Goal: Communication & Community: Answer question/provide support

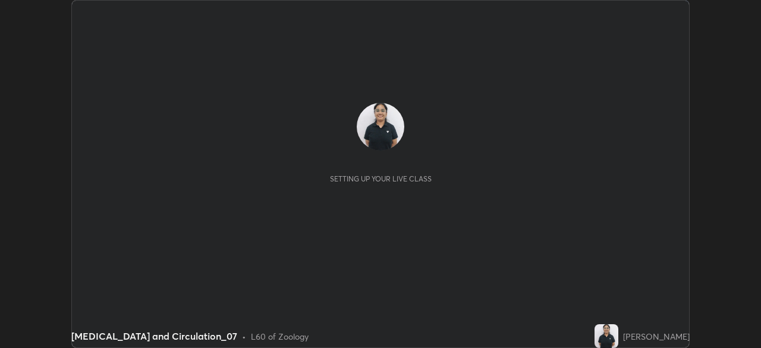
scroll to position [348, 760]
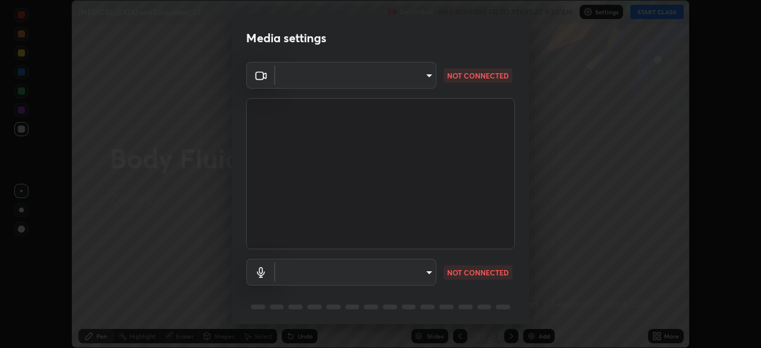
type input "de95885e35f67edce52b031fd5eecd58d819269efb17c98875a0c18d906670c9"
type input "459a24d5a3a0fa6aef262b62da978cfbdc6520b05617532835f63ee31893fd9f"
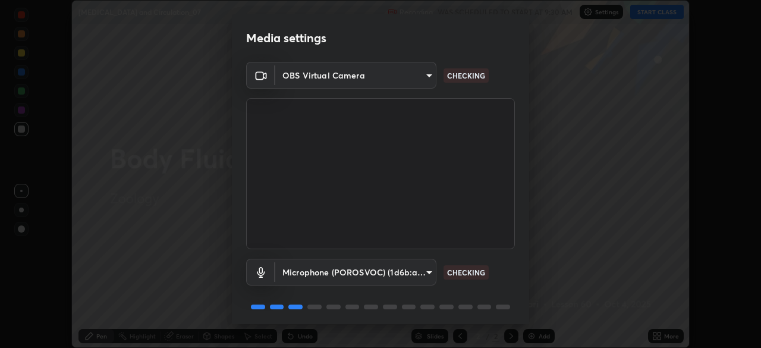
scroll to position [42, 0]
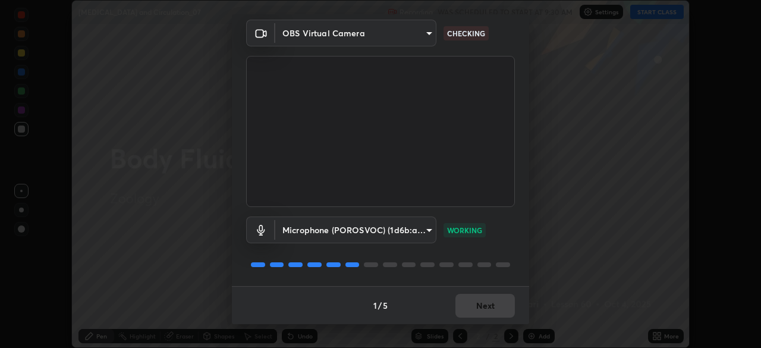
click at [476, 309] on div "1 / 5 Next" at bounding box center [380, 305] width 297 height 38
click at [480, 301] on div "1 / 5 Next" at bounding box center [380, 305] width 297 height 38
click at [475, 298] on div "1 / 5 Next" at bounding box center [380, 305] width 297 height 38
click at [470, 300] on button "Next" at bounding box center [484, 306] width 59 height 24
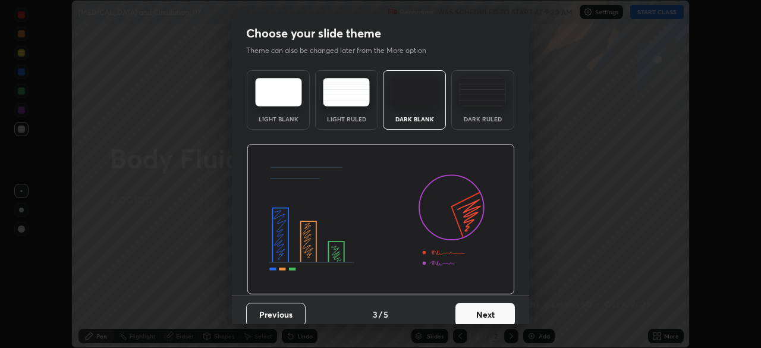
click at [471, 303] on button "Next" at bounding box center [484, 315] width 59 height 24
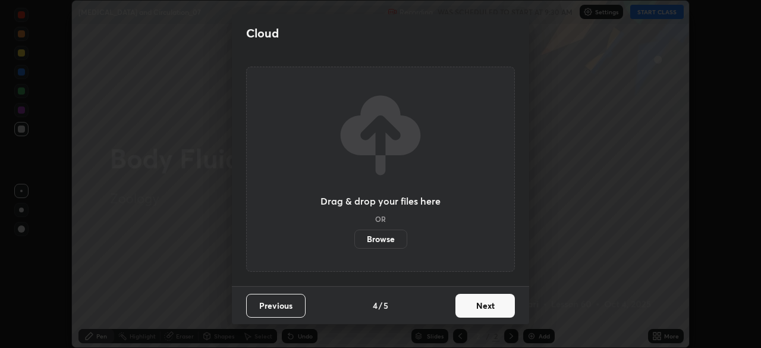
click at [494, 105] on div "Drag & drop your files here OR Browse" at bounding box center [380, 169] width 269 height 205
click at [262, 300] on button "Previous" at bounding box center [275, 306] width 59 height 24
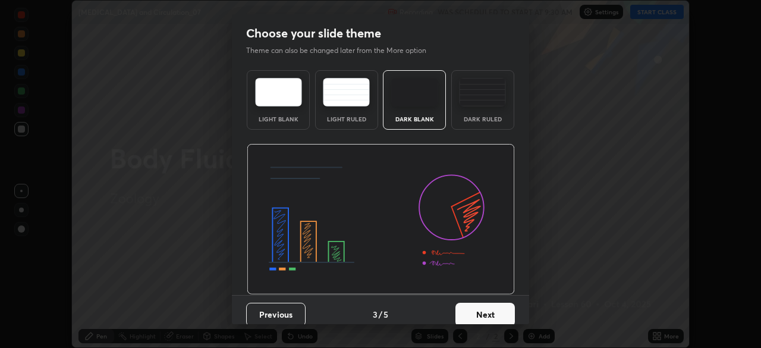
click at [478, 103] on img at bounding box center [482, 92] width 47 height 29
click at [472, 303] on button "Next" at bounding box center [484, 315] width 59 height 24
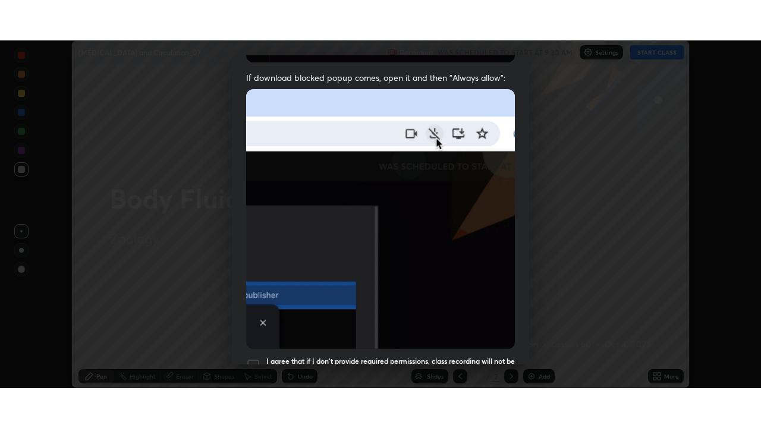
scroll to position [285, 0]
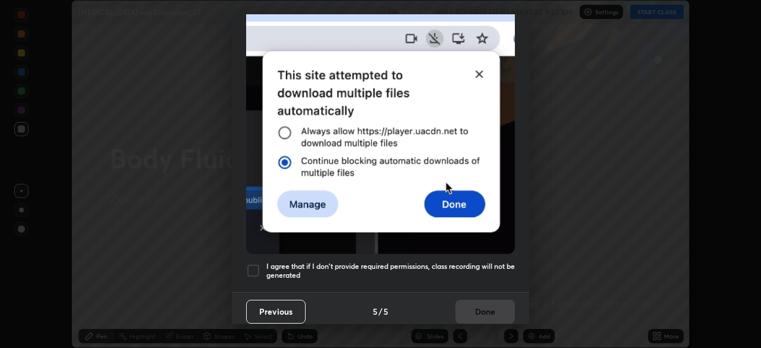
click at [251, 263] on div at bounding box center [253, 270] width 14 height 14
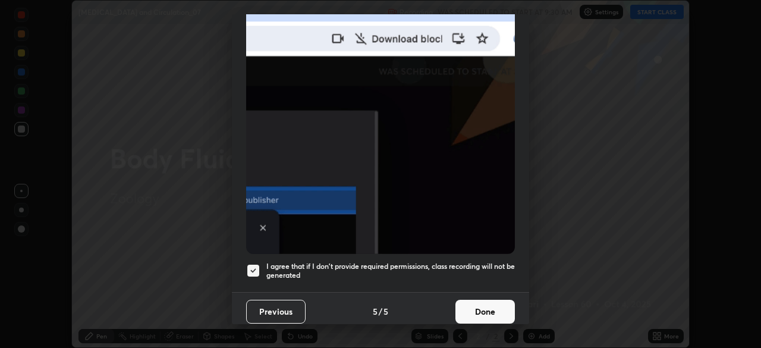
click at [476, 304] on button "Done" at bounding box center [484, 312] width 59 height 24
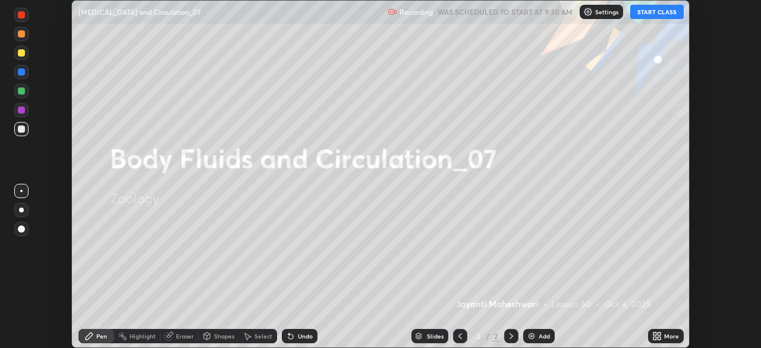
click at [649, 16] on button "START CLASS" at bounding box center [656, 12] width 53 height 14
click at [660, 335] on icon at bounding box center [658, 333] width 3 height 3
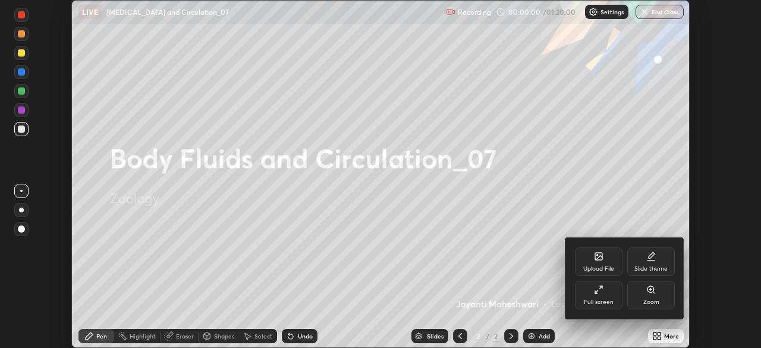
click at [602, 295] on div "Full screen" at bounding box center [599, 295] width 48 height 29
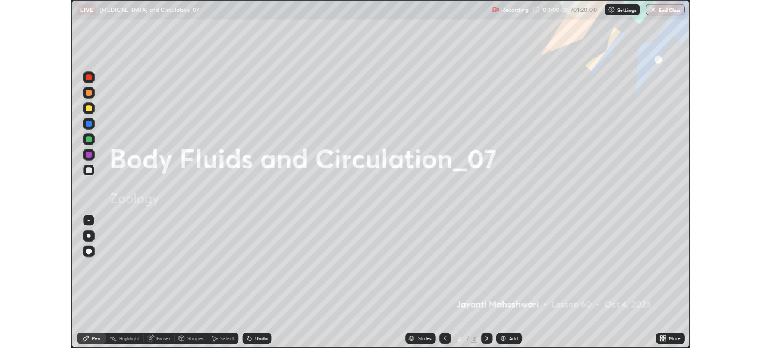
scroll to position [428, 761]
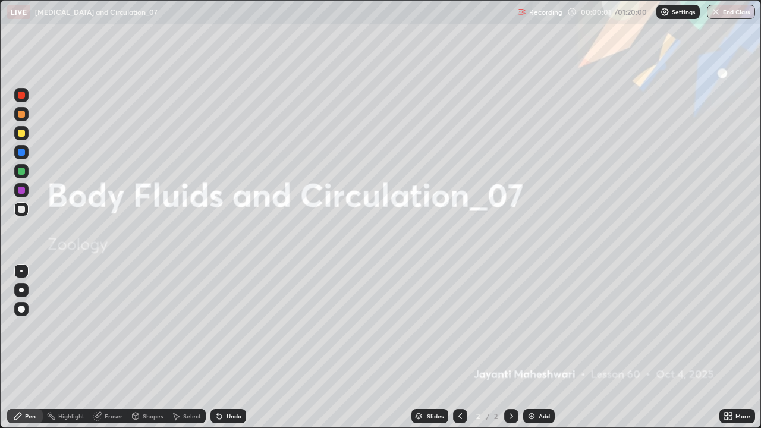
click at [544, 347] on div "Add" at bounding box center [544, 416] width 11 height 6
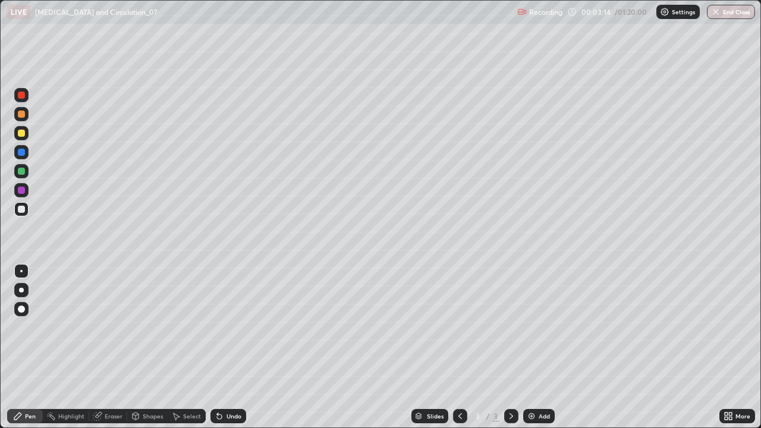
click at [22, 288] on div at bounding box center [21, 290] width 5 height 5
click at [21, 172] on div at bounding box center [21, 171] width 7 height 7
click at [140, 347] on div "Shapes" at bounding box center [147, 416] width 40 height 14
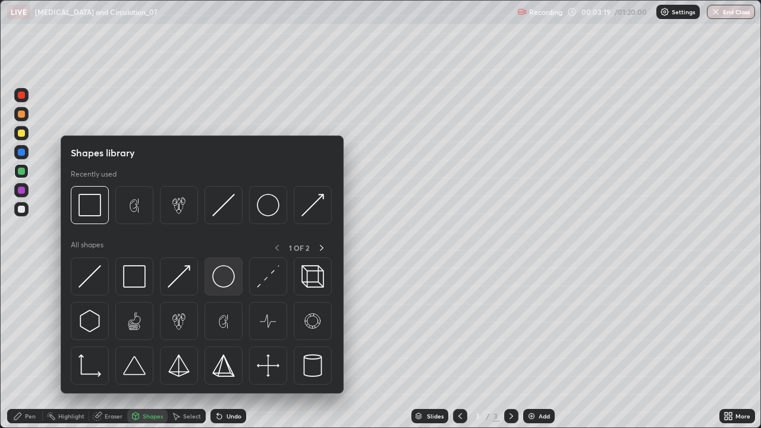
click at [221, 281] on img at bounding box center [223, 276] width 23 height 23
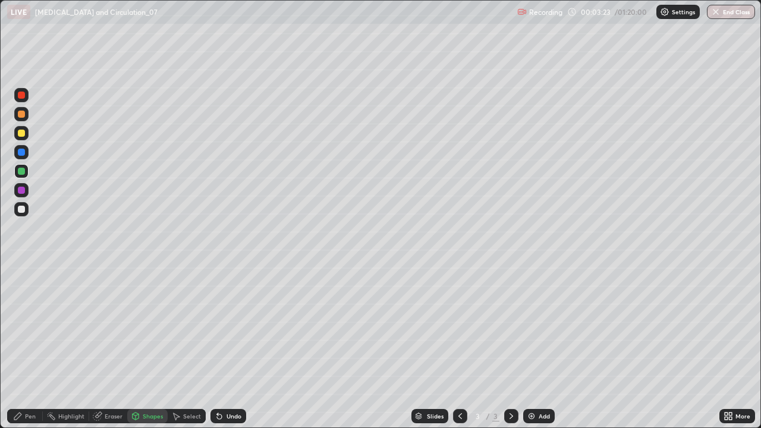
click at [146, 347] on div "Shapes" at bounding box center [153, 416] width 20 height 6
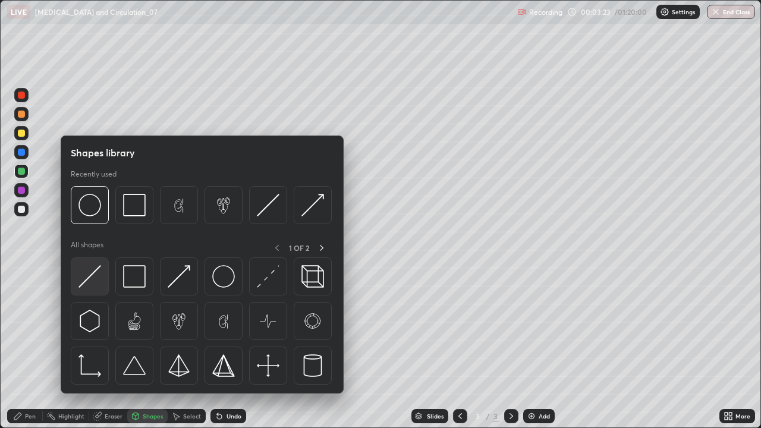
click at [92, 272] on img at bounding box center [89, 276] width 23 height 23
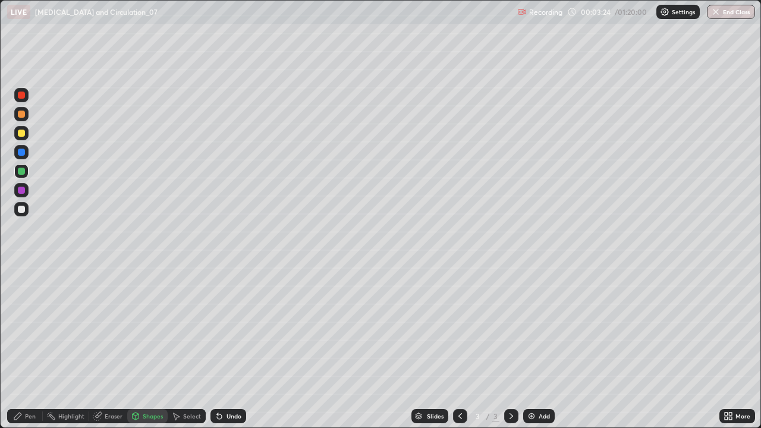
click at [24, 212] on div at bounding box center [21, 209] width 14 height 14
click at [22, 172] on div at bounding box center [21, 171] width 7 height 7
click at [24, 135] on div at bounding box center [21, 133] width 7 height 7
click at [20, 347] on icon at bounding box center [17, 416] width 7 height 7
click at [27, 116] on div at bounding box center [21, 114] width 14 height 14
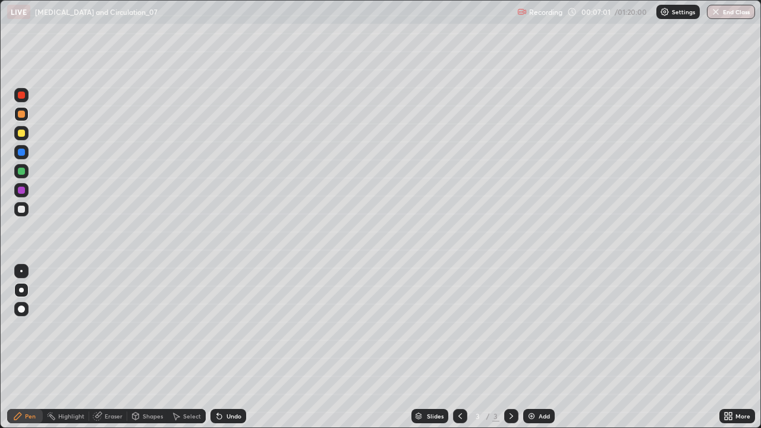
click at [539, 347] on div "Add" at bounding box center [539, 416] width 32 height 14
click at [20, 208] on div at bounding box center [21, 209] width 7 height 7
click at [23, 134] on div at bounding box center [21, 133] width 7 height 7
click at [23, 173] on div at bounding box center [21, 171] width 7 height 7
click at [238, 347] on div "Undo" at bounding box center [233, 416] width 15 height 6
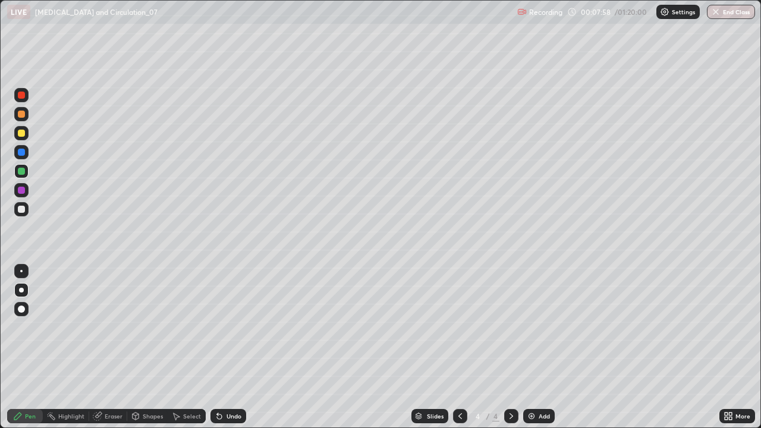
click at [24, 206] on div at bounding box center [21, 209] width 14 height 14
click at [22, 133] on div at bounding box center [21, 133] width 7 height 7
click at [28, 210] on div at bounding box center [21, 209] width 14 height 14
click at [29, 125] on div at bounding box center [21, 133] width 19 height 19
click at [24, 155] on div at bounding box center [21, 152] width 7 height 7
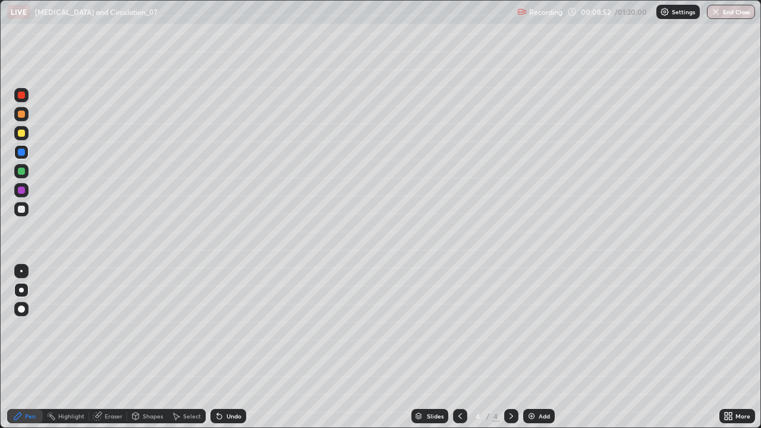
click at [21, 96] on div at bounding box center [21, 95] width 7 height 7
click at [21, 210] on div at bounding box center [21, 209] width 7 height 7
click at [22, 136] on div at bounding box center [21, 133] width 7 height 7
click at [22, 211] on div at bounding box center [21, 209] width 7 height 7
click at [21, 137] on div at bounding box center [21, 133] width 14 height 14
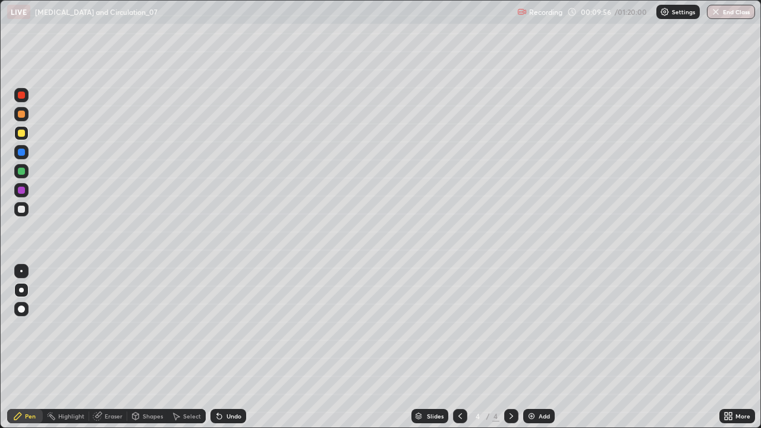
click at [27, 207] on div at bounding box center [21, 209] width 14 height 14
click at [26, 173] on div at bounding box center [21, 171] width 14 height 14
click at [21, 215] on div at bounding box center [21, 209] width 14 height 14
click at [23, 96] on div at bounding box center [21, 95] width 7 height 7
click at [21, 210] on div at bounding box center [21, 209] width 7 height 7
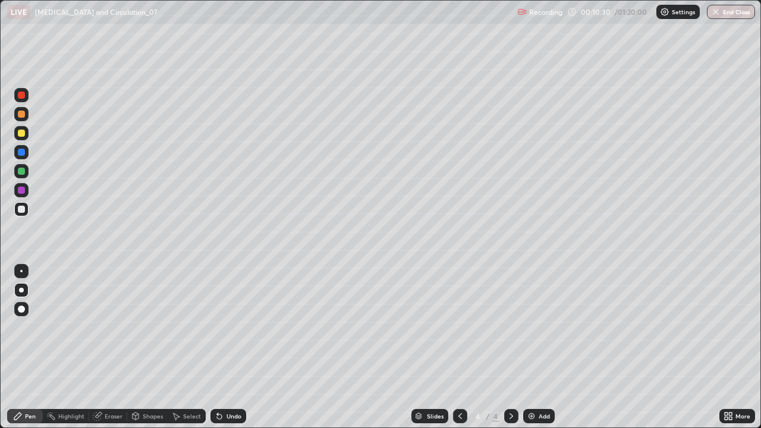
click at [24, 154] on div at bounding box center [21, 152] width 7 height 7
click at [24, 172] on div at bounding box center [21, 171] width 7 height 7
click at [27, 136] on div at bounding box center [21, 133] width 14 height 14
click at [152, 347] on div "Shapes" at bounding box center [153, 416] width 20 height 6
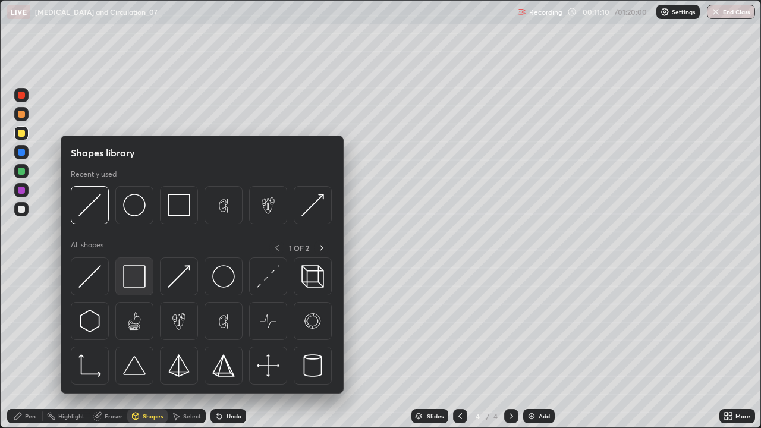
click at [134, 279] on img at bounding box center [134, 276] width 23 height 23
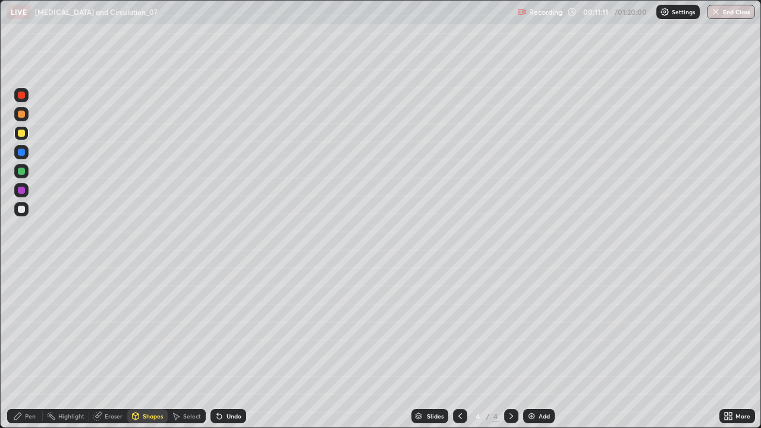
click at [18, 212] on div at bounding box center [21, 209] width 14 height 14
click at [539, 347] on div "Add" at bounding box center [544, 416] width 11 height 6
click at [34, 347] on div "Pen" at bounding box center [30, 416] width 11 height 6
click at [21, 308] on div at bounding box center [21, 309] width 7 height 7
click at [21, 100] on div at bounding box center [21, 95] width 14 height 14
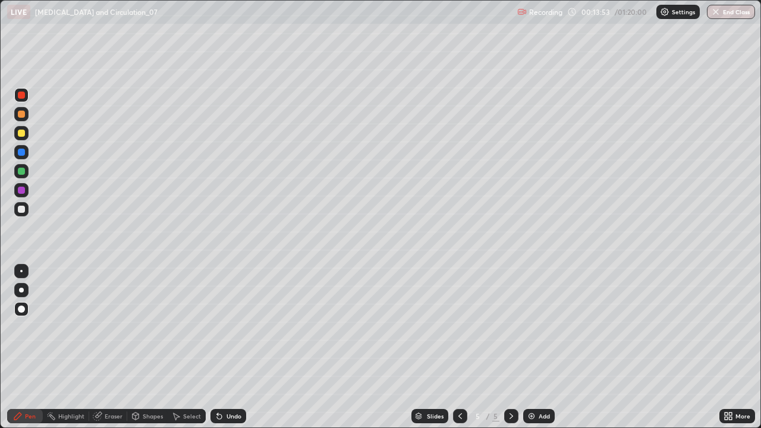
click at [232, 347] on div "Undo" at bounding box center [233, 416] width 15 height 6
click at [22, 209] on div at bounding box center [21, 209] width 7 height 7
click at [21, 290] on div at bounding box center [21, 290] width 5 height 5
click at [23, 98] on div at bounding box center [21, 95] width 7 height 7
click at [21, 271] on div at bounding box center [21, 271] width 2 height 2
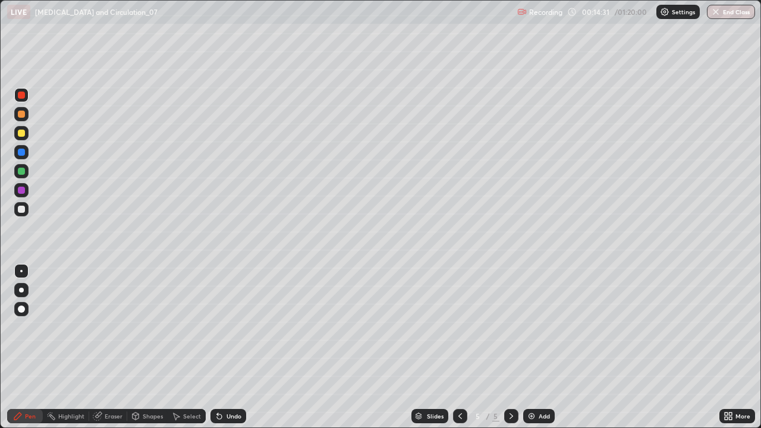
click at [21, 172] on div at bounding box center [21, 171] width 7 height 7
click at [25, 214] on div at bounding box center [21, 209] width 14 height 14
click at [23, 152] on div at bounding box center [21, 152] width 7 height 7
click at [23, 174] on div at bounding box center [21, 171] width 7 height 7
click at [24, 212] on div at bounding box center [21, 209] width 7 height 7
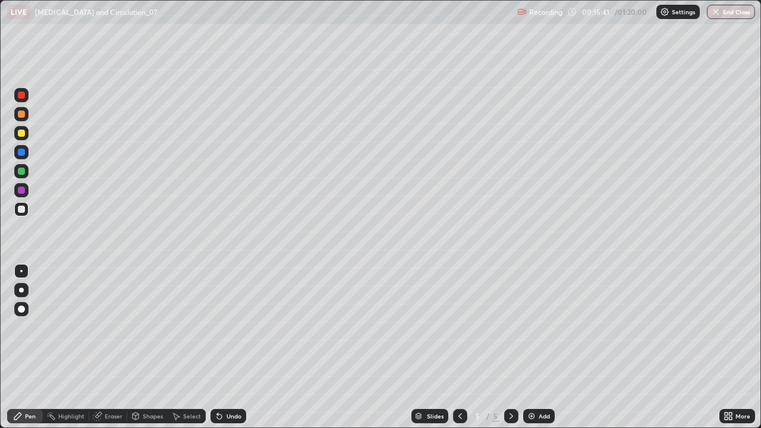
click at [22, 291] on div at bounding box center [21, 290] width 5 height 5
click at [23, 134] on div at bounding box center [21, 133] width 7 height 7
click at [19, 100] on div at bounding box center [21, 95] width 14 height 14
click at [22, 152] on div at bounding box center [21, 152] width 7 height 7
click at [27, 212] on div at bounding box center [21, 209] width 14 height 14
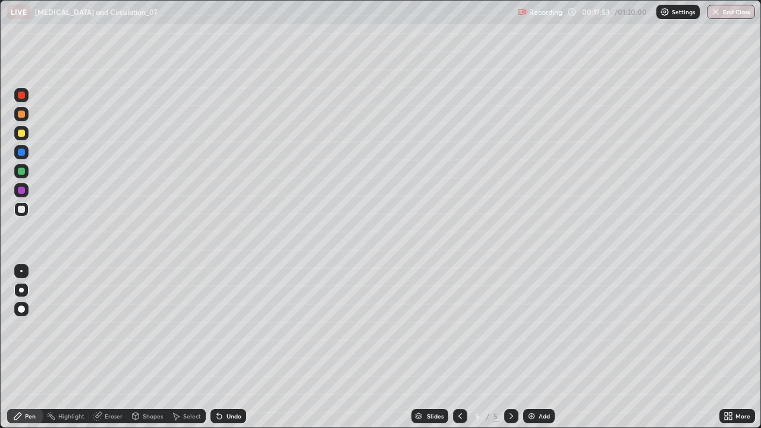
click at [229, 347] on div "Undo" at bounding box center [233, 416] width 15 height 6
click at [22, 308] on div at bounding box center [21, 309] width 7 height 7
click at [22, 171] on div at bounding box center [21, 171] width 7 height 7
click at [148, 347] on div "Shapes" at bounding box center [153, 416] width 20 height 6
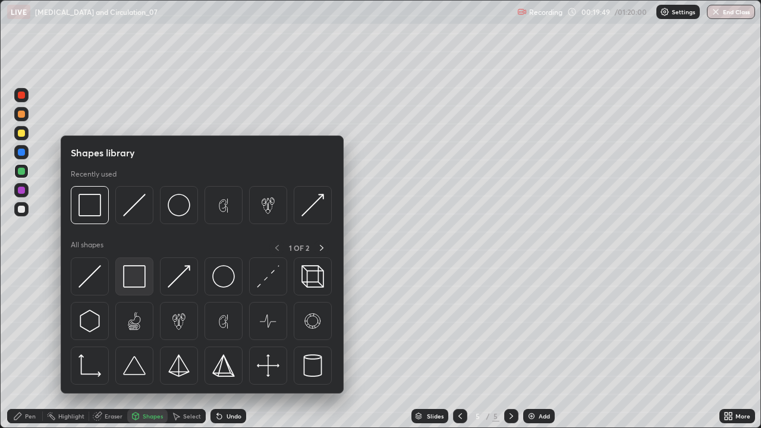
click at [130, 279] on img at bounding box center [134, 276] width 23 height 23
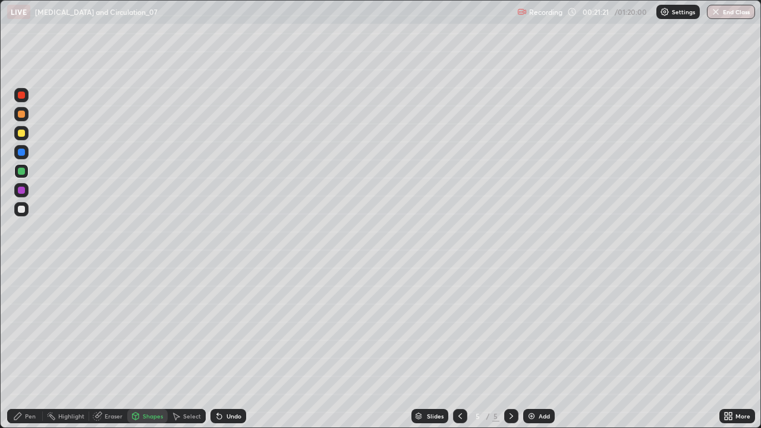
click at [552, 347] on div "Add" at bounding box center [539, 416] width 32 height 14
click at [23, 213] on div at bounding box center [21, 209] width 14 height 14
click at [32, 347] on div "Pen" at bounding box center [30, 416] width 11 height 6
click at [21, 289] on div at bounding box center [21, 290] width 5 height 5
click at [21, 173] on div at bounding box center [21, 171] width 7 height 7
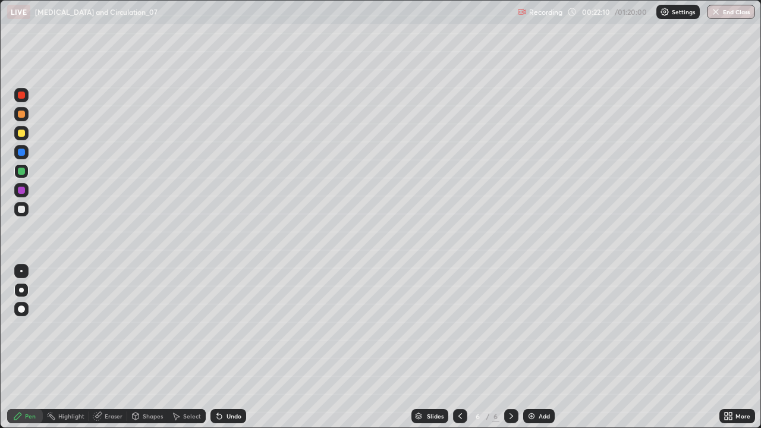
click at [18, 136] on div at bounding box center [21, 133] width 7 height 7
click at [21, 210] on div at bounding box center [21, 209] width 7 height 7
click at [22, 121] on div at bounding box center [21, 114] width 14 height 14
click at [23, 172] on div at bounding box center [21, 171] width 7 height 7
click at [27, 99] on div at bounding box center [21, 95] width 14 height 14
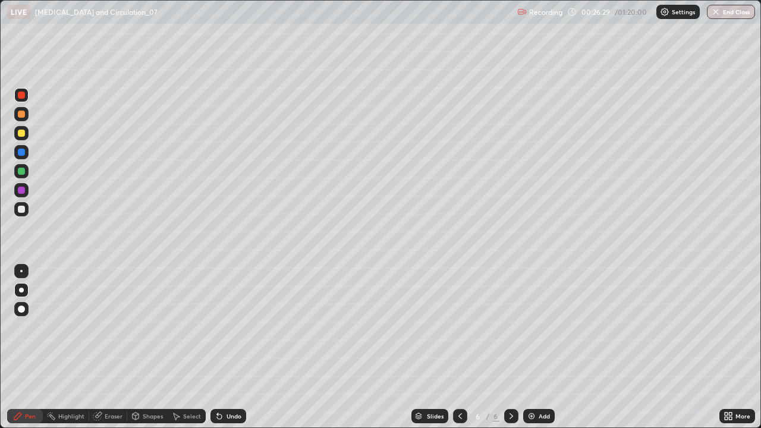
click at [26, 207] on div at bounding box center [21, 209] width 14 height 14
click at [222, 347] on div "Undo" at bounding box center [228, 416] width 36 height 14
click at [228, 347] on div "Undo" at bounding box center [233, 416] width 15 height 6
click at [21, 115] on div at bounding box center [21, 114] width 7 height 7
click at [22, 209] on div at bounding box center [21, 209] width 7 height 7
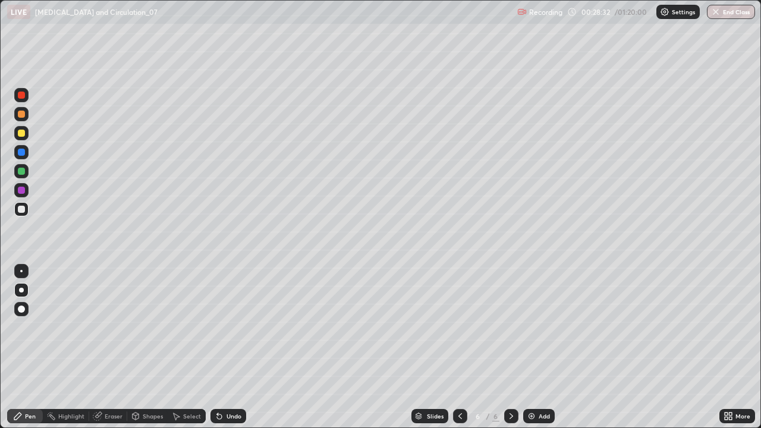
click at [21, 171] on div at bounding box center [21, 171] width 7 height 7
click at [180, 347] on div "Select" at bounding box center [187, 416] width 38 height 14
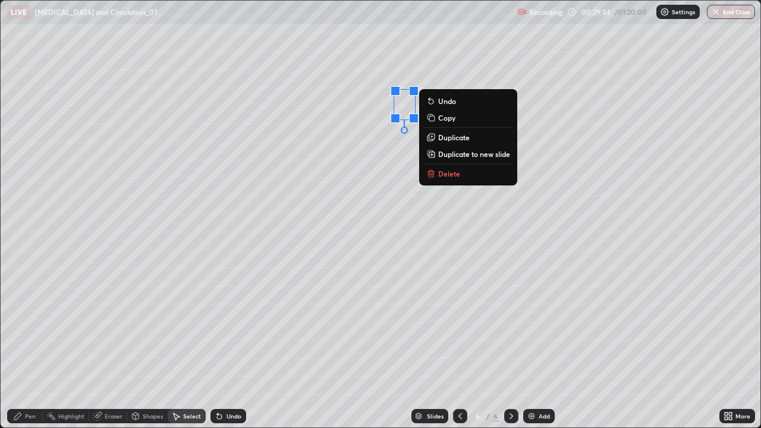
click at [333, 153] on div "0 ° Undo Copy Duplicate Duplicate to new slide Delete" at bounding box center [381, 214] width 760 height 427
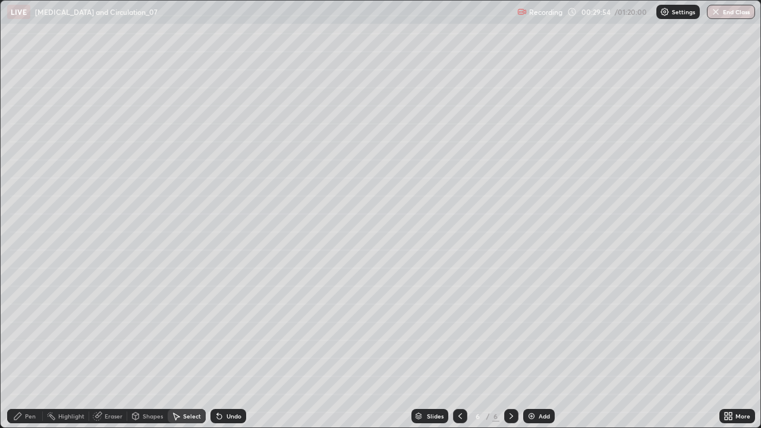
click at [24, 347] on div "Pen" at bounding box center [25, 416] width 36 height 14
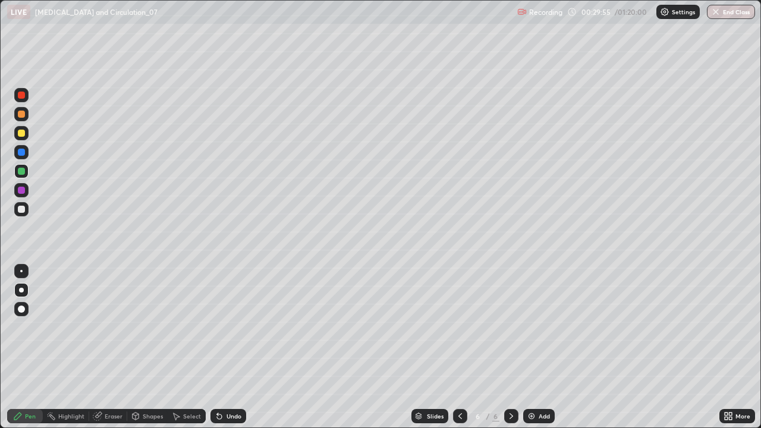
click at [150, 347] on div "Shapes" at bounding box center [153, 416] width 20 height 6
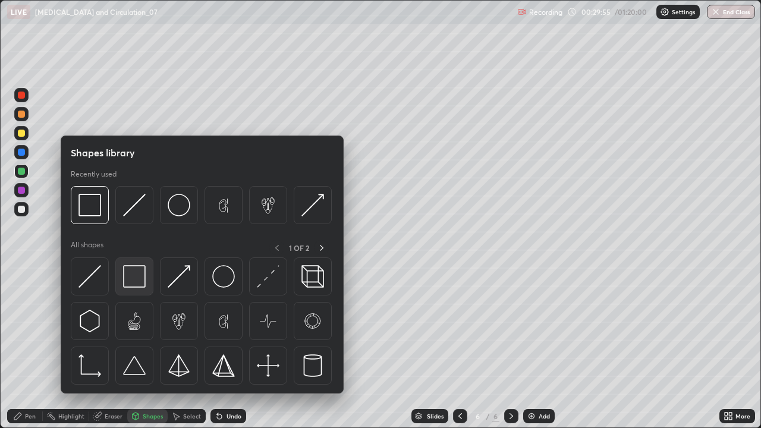
click at [131, 279] on img at bounding box center [134, 276] width 23 height 23
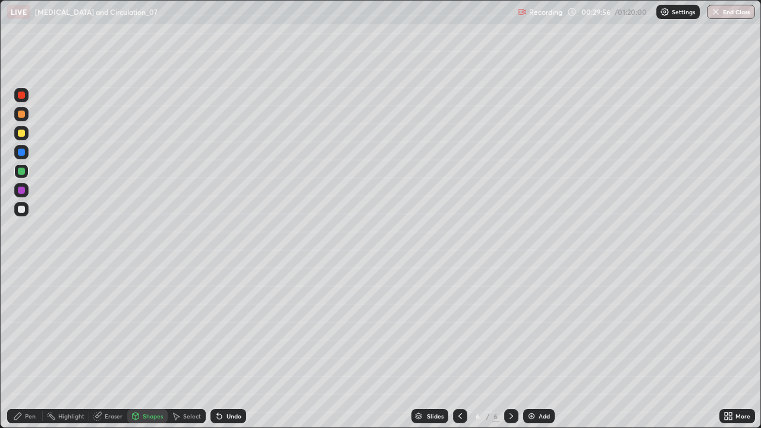
click at [24, 191] on div at bounding box center [21, 190] width 7 height 7
click at [544, 347] on div "Add" at bounding box center [544, 416] width 11 height 6
click at [24, 214] on div at bounding box center [21, 209] width 14 height 14
click at [138, 347] on icon at bounding box center [136, 416] width 10 height 10
click at [17, 347] on icon at bounding box center [17, 416] width 7 height 7
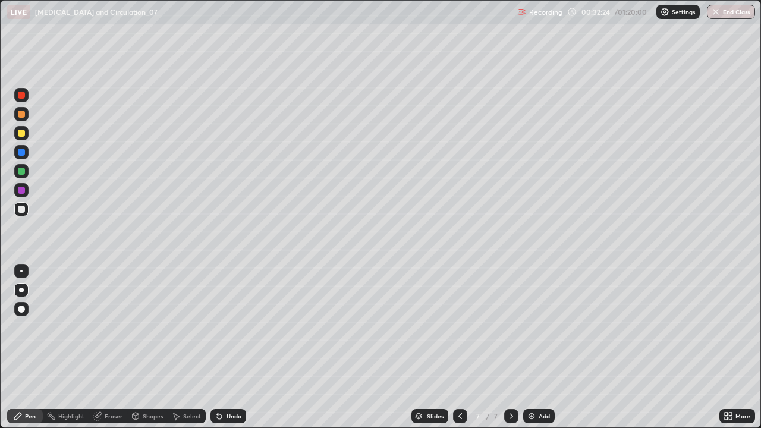
click at [23, 133] on div at bounding box center [21, 133] width 7 height 7
click at [20, 99] on div at bounding box center [21, 95] width 14 height 14
click at [24, 347] on div "Pen" at bounding box center [25, 416] width 36 height 14
click at [143, 347] on div "Shapes" at bounding box center [153, 416] width 20 height 6
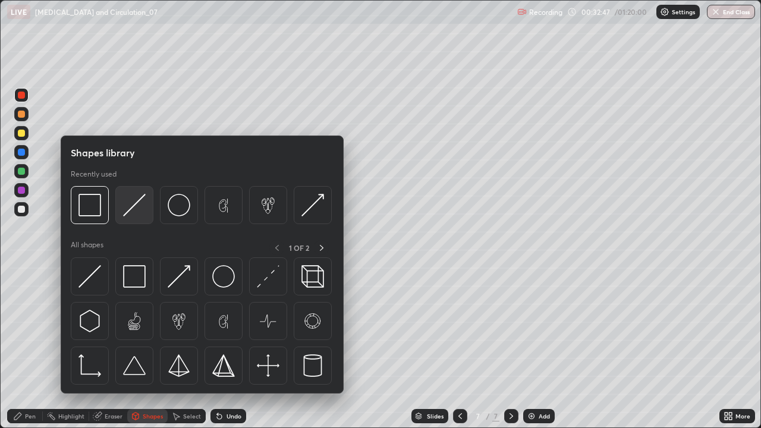
click at [129, 212] on img at bounding box center [134, 205] width 23 height 23
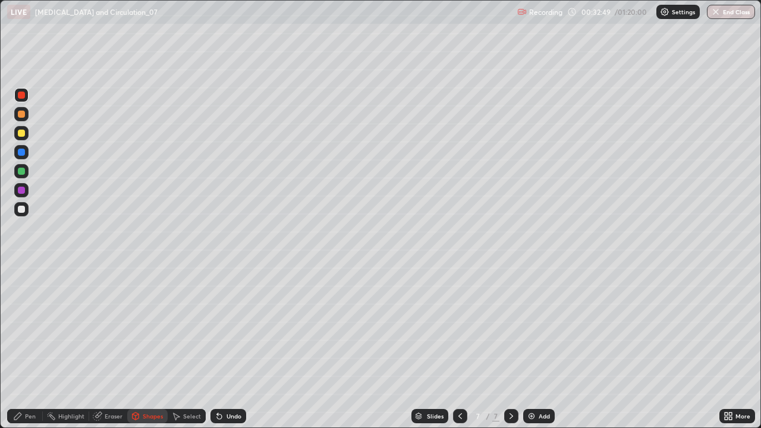
click at [153, 347] on div "Shapes" at bounding box center [153, 416] width 20 height 6
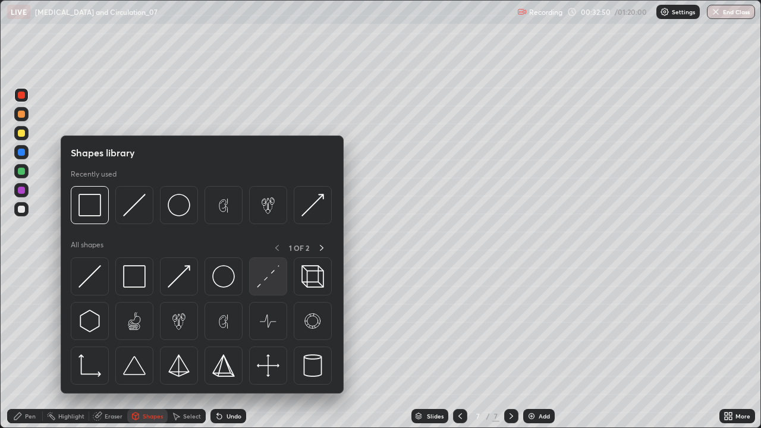
click at [265, 286] on img at bounding box center [268, 276] width 23 height 23
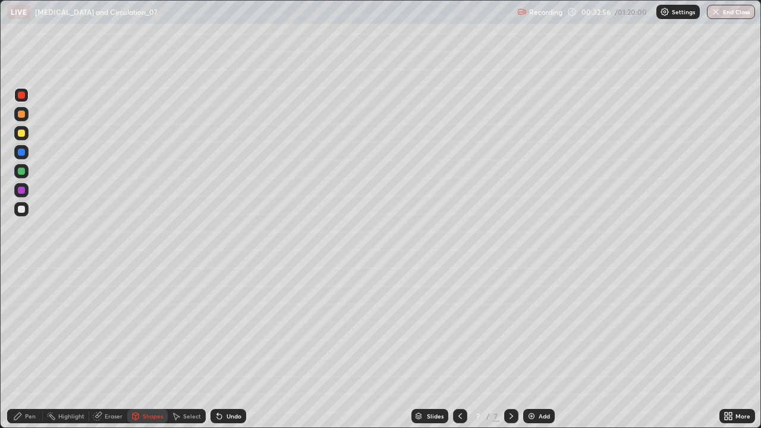
click at [30, 347] on div "Pen" at bounding box center [30, 416] width 11 height 6
click at [22, 209] on div at bounding box center [21, 209] width 7 height 7
click at [138, 347] on icon at bounding box center [136, 416] width 10 height 10
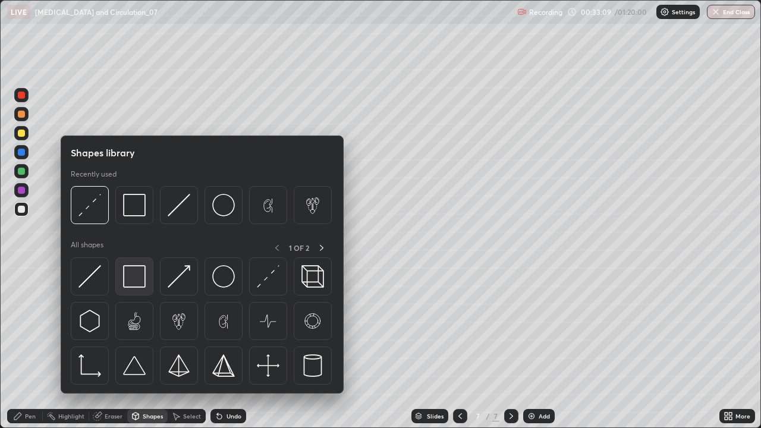
click at [130, 274] on img at bounding box center [134, 276] width 23 height 23
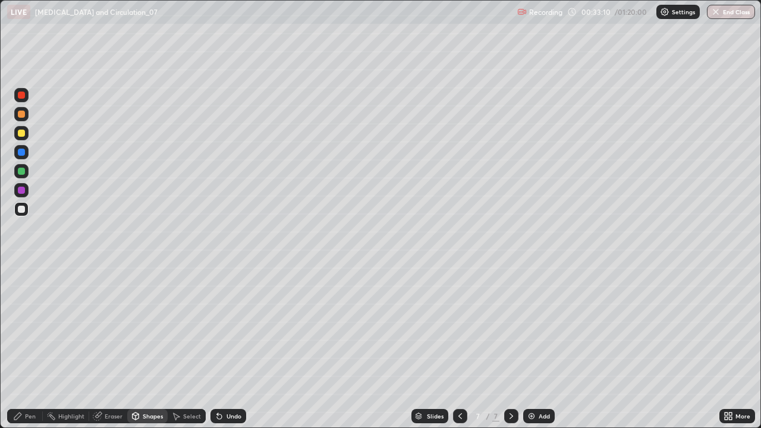
click at [21, 172] on div at bounding box center [21, 171] width 7 height 7
click at [22, 209] on div at bounding box center [21, 209] width 7 height 7
click at [56, 347] on div "Highlight" at bounding box center [66, 416] width 46 height 14
click at [21, 347] on icon at bounding box center [22, 376] width 10 height 10
click at [23, 347] on div "Pen" at bounding box center [25, 416] width 36 height 14
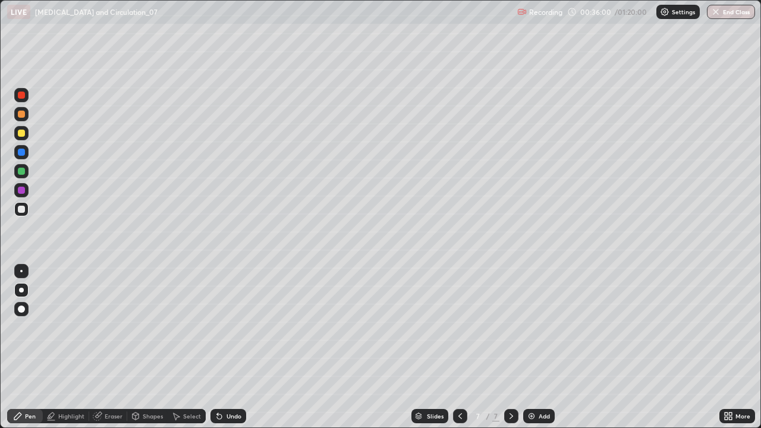
click at [22, 152] on div at bounding box center [21, 152] width 7 height 7
click at [21, 172] on div at bounding box center [21, 171] width 7 height 7
click at [24, 100] on div at bounding box center [21, 95] width 14 height 14
click at [21, 172] on div at bounding box center [21, 171] width 7 height 7
click at [226, 347] on div "Undo" at bounding box center [233, 416] width 15 height 6
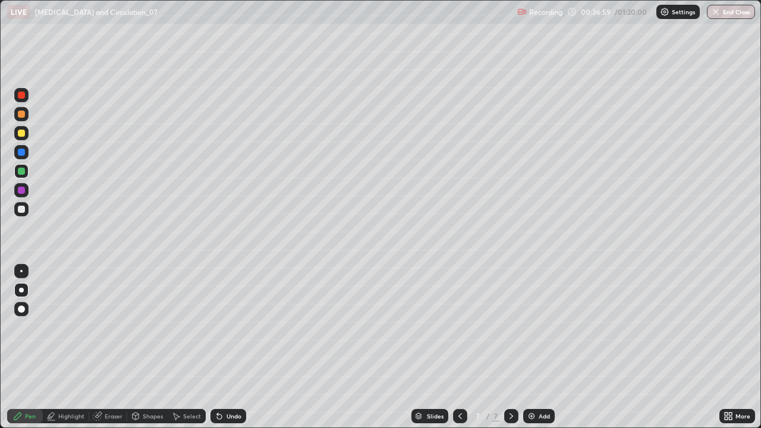
click at [22, 209] on div at bounding box center [21, 209] width 7 height 7
click at [22, 133] on div at bounding box center [21, 133] width 7 height 7
click at [21, 115] on div at bounding box center [21, 114] width 7 height 7
click at [21, 192] on div at bounding box center [21, 190] width 7 height 7
click at [26, 347] on div "Pen" at bounding box center [30, 416] width 11 height 6
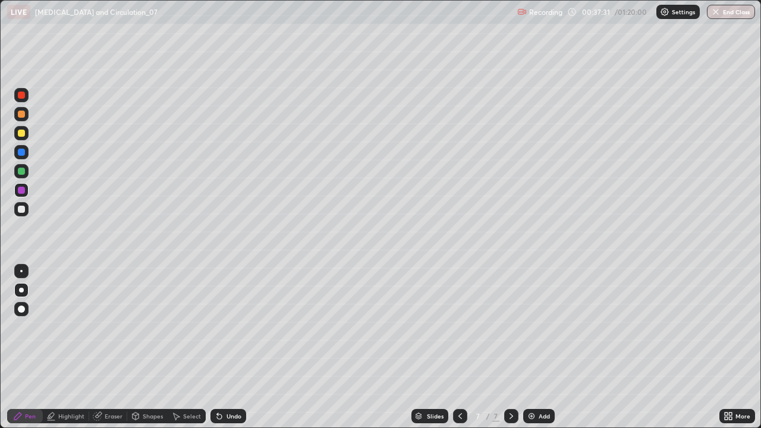
click at [21, 153] on div at bounding box center [21, 152] width 7 height 7
click at [232, 347] on div "Undo" at bounding box center [233, 416] width 15 height 6
click at [231, 347] on div "Undo" at bounding box center [233, 416] width 15 height 6
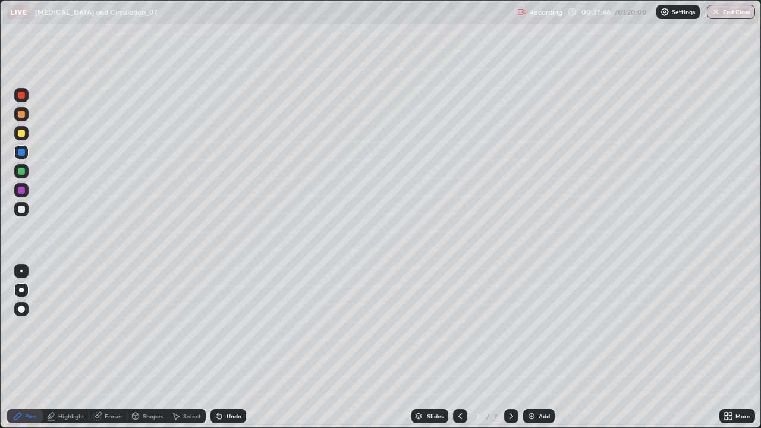
click at [230, 347] on div "Undo" at bounding box center [228, 416] width 36 height 14
click at [228, 347] on div "Undo" at bounding box center [228, 416] width 36 height 14
click at [229, 347] on div "Undo" at bounding box center [228, 416] width 36 height 14
click at [228, 347] on div "Undo" at bounding box center [228, 416] width 36 height 14
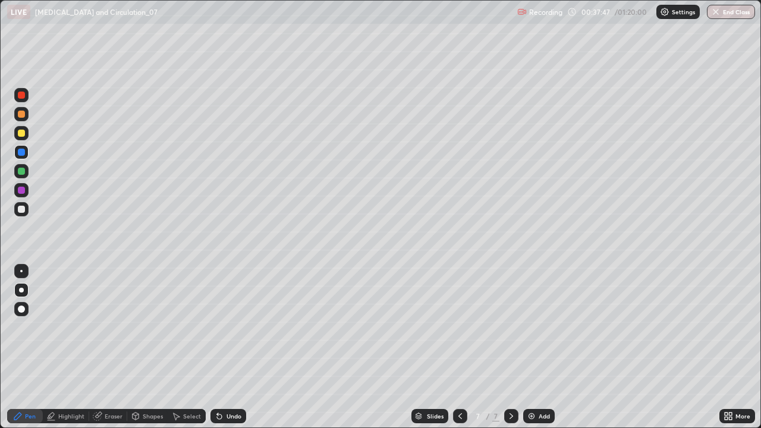
click at [228, 347] on div "Undo" at bounding box center [228, 416] width 36 height 14
click at [229, 347] on div "Undo" at bounding box center [228, 416] width 36 height 14
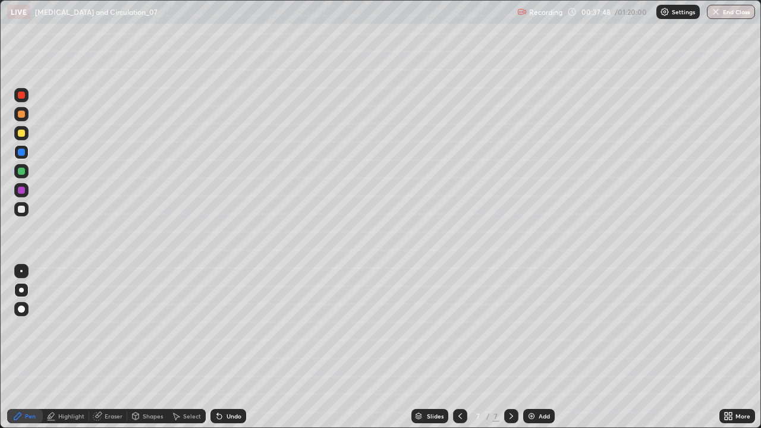
click at [228, 347] on div "Undo" at bounding box center [228, 416] width 36 height 14
click at [26, 190] on div at bounding box center [21, 190] width 14 height 14
click at [23, 136] on div at bounding box center [21, 133] width 7 height 7
click at [27, 173] on div at bounding box center [21, 171] width 14 height 14
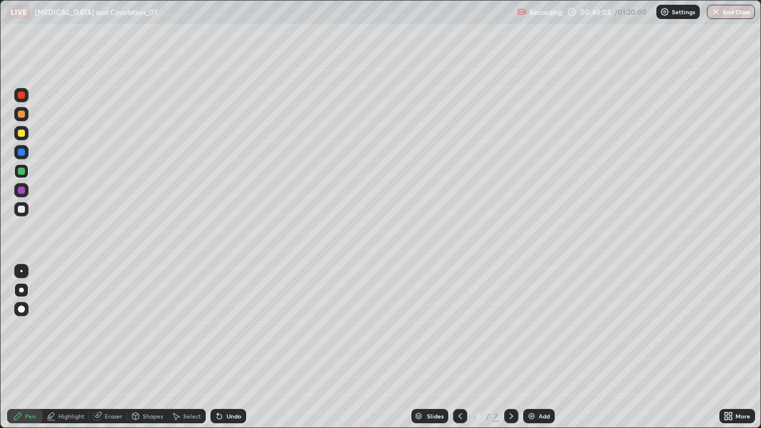
click at [22, 209] on div at bounding box center [21, 209] width 7 height 7
click at [24, 174] on div at bounding box center [21, 171] width 14 height 14
click at [22, 210] on div at bounding box center [21, 209] width 7 height 7
click at [227, 347] on div "Undo" at bounding box center [233, 416] width 15 height 6
click at [226, 347] on div "Undo" at bounding box center [233, 416] width 15 height 6
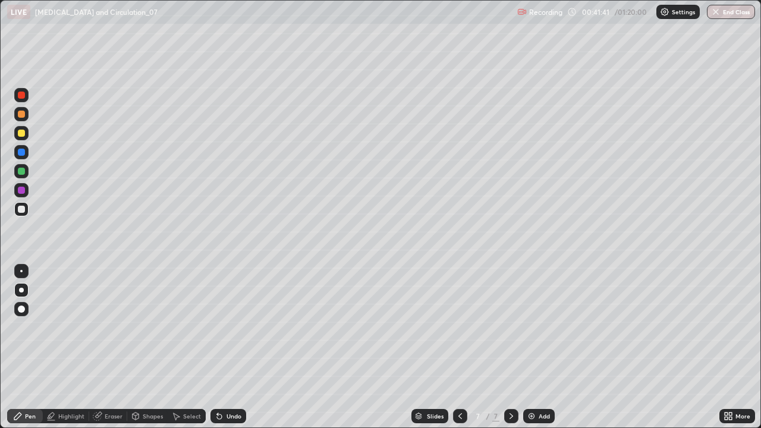
click at [23, 136] on div at bounding box center [21, 133] width 7 height 7
click at [226, 347] on div "Undo" at bounding box center [233, 416] width 15 height 6
click at [228, 347] on div "Undo" at bounding box center [228, 416] width 36 height 14
click at [22, 209] on div at bounding box center [21, 209] width 7 height 7
click at [21, 172] on div at bounding box center [21, 171] width 7 height 7
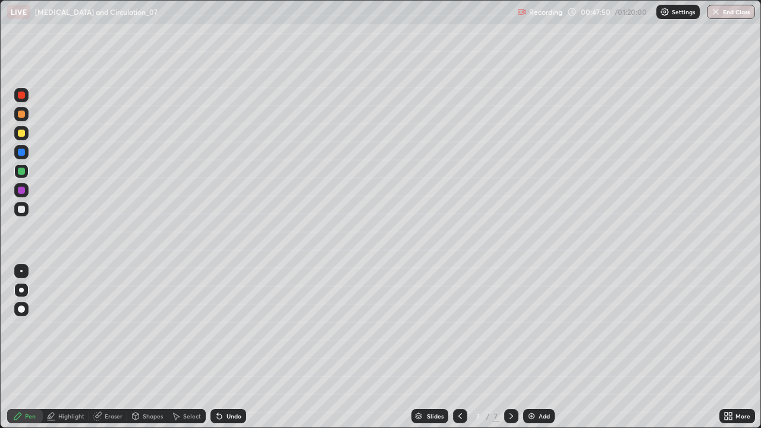
click at [27, 138] on div at bounding box center [21, 133] width 14 height 14
click at [542, 347] on div "Add" at bounding box center [539, 416] width 32 height 14
click at [24, 212] on div at bounding box center [21, 209] width 14 height 14
click at [20, 134] on div at bounding box center [21, 133] width 7 height 7
click at [22, 209] on div at bounding box center [21, 209] width 7 height 7
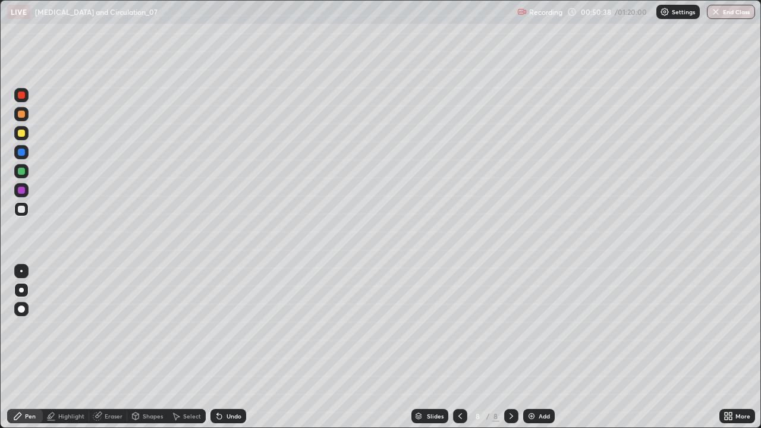
click at [21, 134] on div at bounding box center [21, 133] width 7 height 7
click at [24, 119] on div at bounding box center [21, 114] width 14 height 14
click at [223, 347] on div "Undo" at bounding box center [228, 416] width 36 height 14
click at [92, 347] on div "Eraser" at bounding box center [108, 416] width 38 height 14
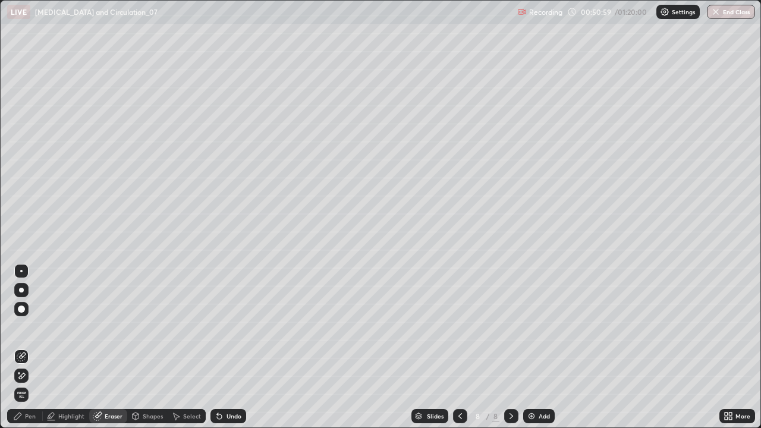
click at [19, 347] on icon at bounding box center [17, 416] width 7 height 7
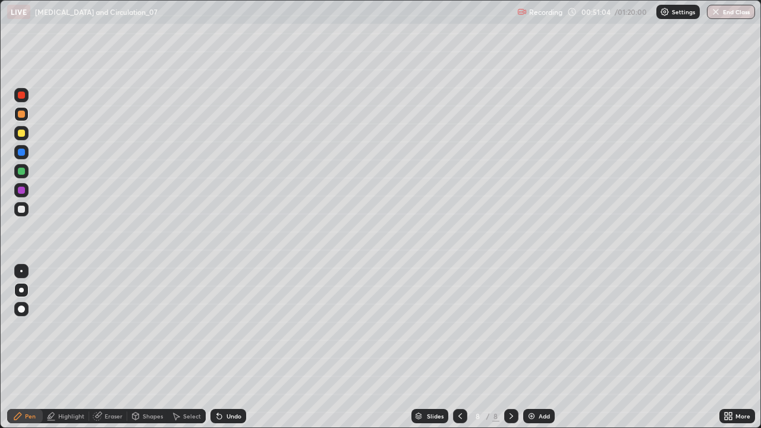
click at [21, 210] on div at bounding box center [21, 209] width 7 height 7
click at [217, 347] on icon at bounding box center [217, 413] width 1 height 1
click at [20, 193] on div at bounding box center [21, 190] width 7 height 7
click at [16, 176] on div at bounding box center [21, 171] width 14 height 14
click at [20, 134] on div at bounding box center [21, 133] width 7 height 7
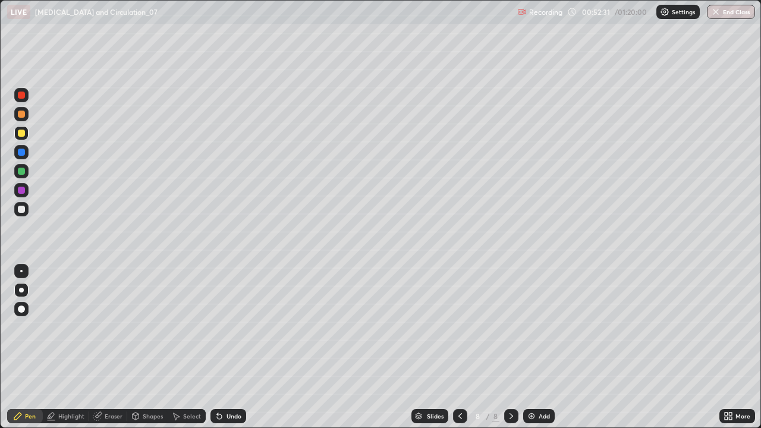
click at [21, 177] on div at bounding box center [21, 171] width 14 height 14
click at [543, 347] on div "Add" at bounding box center [539, 416] width 32 height 14
click at [21, 210] on div at bounding box center [21, 209] width 7 height 7
click at [106, 347] on div "Eraser" at bounding box center [114, 416] width 18 height 6
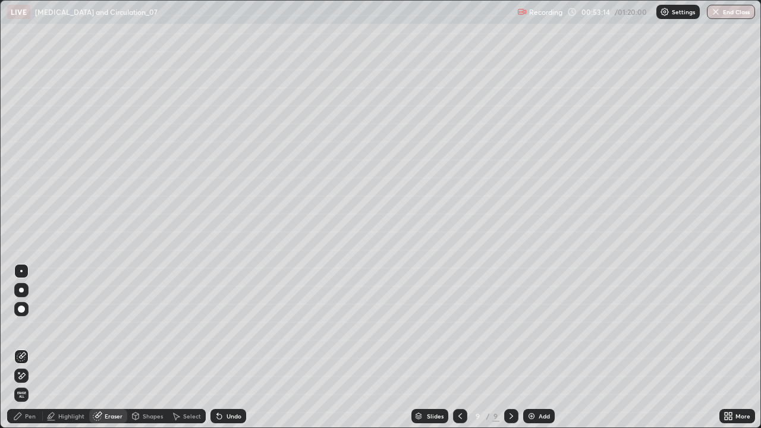
click at [27, 347] on div "Pen" at bounding box center [30, 416] width 11 height 6
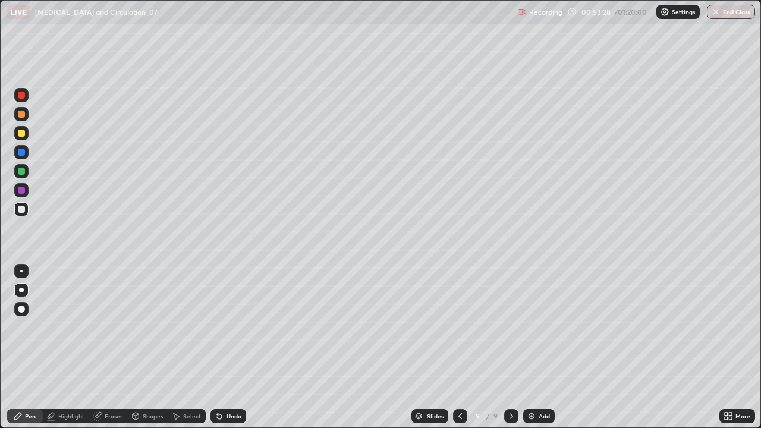
click at [20, 171] on div at bounding box center [21, 171] width 7 height 7
click at [20, 154] on div at bounding box center [21, 152] width 7 height 7
click at [138, 347] on icon at bounding box center [136, 416] width 7 height 7
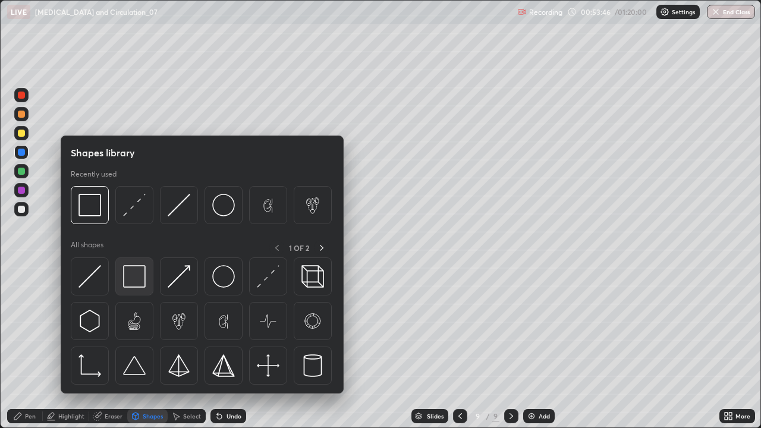
click at [124, 278] on img at bounding box center [134, 276] width 23 height 23
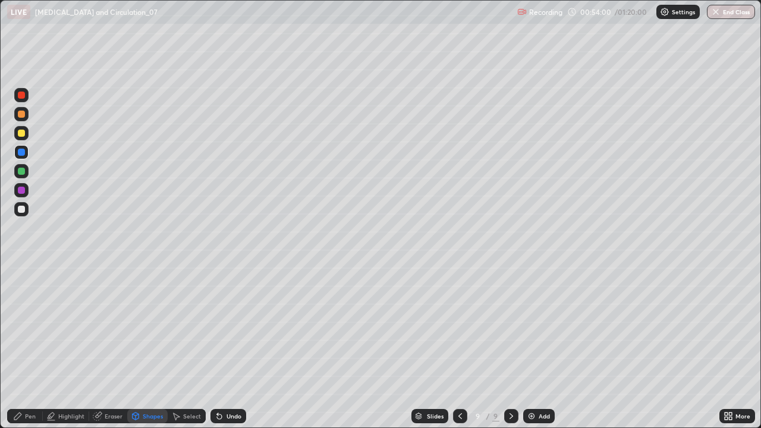
click at [465, 347] on div at bounding box center [460, 416] width 14 height 24
click at [22, 133] on div at bounding box center [21, 133] width 7 height 7
click at [28, 347] on div "Pen" at bounding box center [30, 416] width 11 height 6
click at [730, 347] on icon at bounding box center [730, 414] width 3 height 3
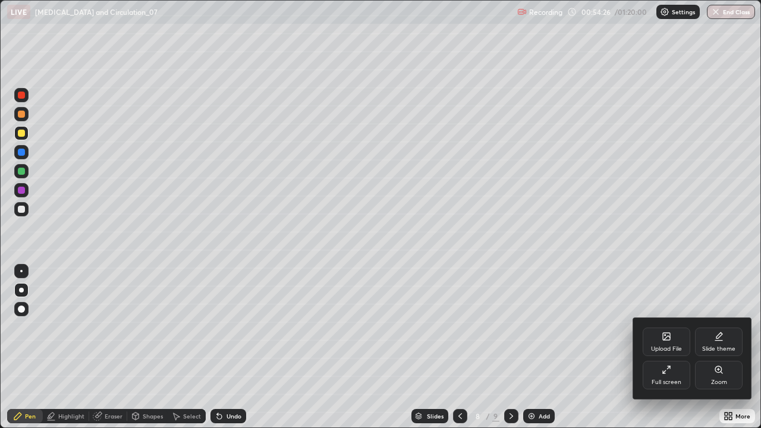
click at [663, 347] on icon at bounding box center [667, 370] width 10 height 10
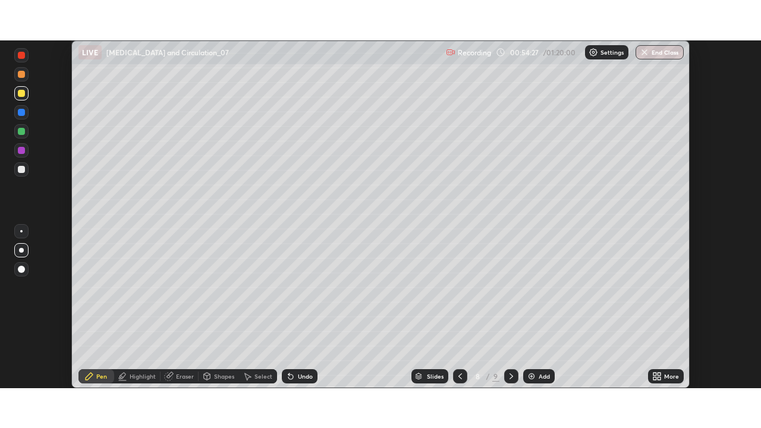
scroll to position [59093, 58680]
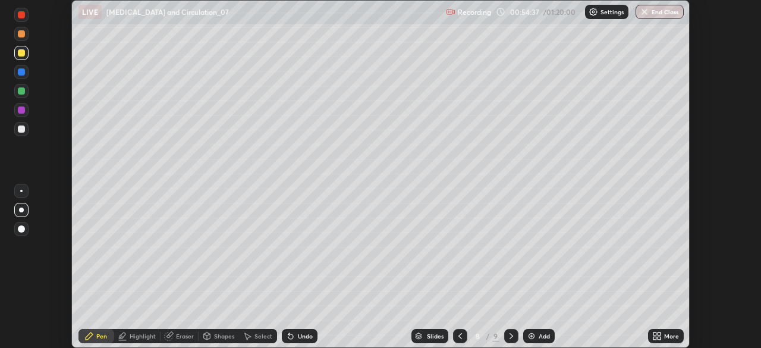
click at [660, 333] on icon at bounding box center [658, 333] width 3 height 3
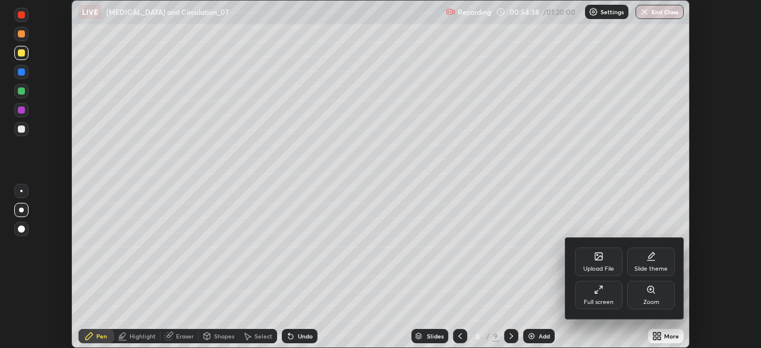
click at [601, 289] on icon at bounding box center [599, 290] width 10 height 10
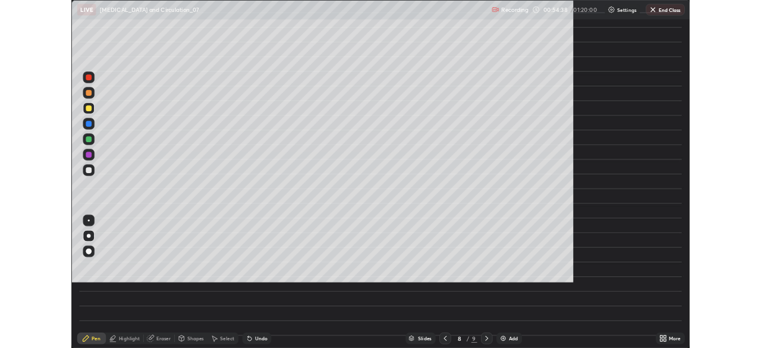
scroll to position [428, 761]
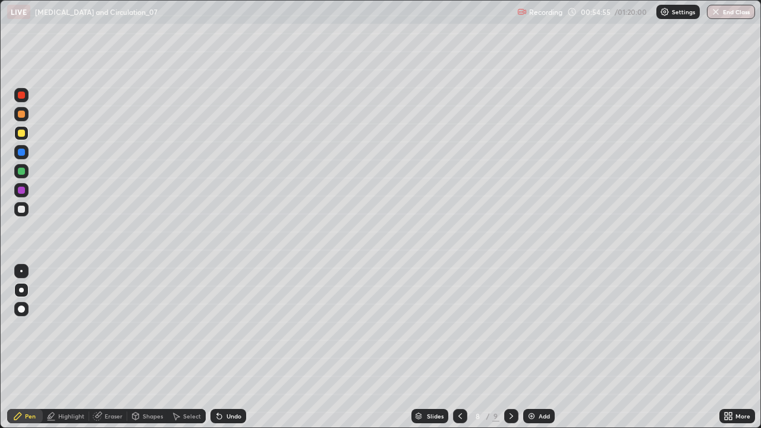
click at [27, 172] on div at bounding box center [21, 171] width 14 height 14
click at [236, 347] on div "Undo" at bounding box center [233, 416] width 15 height 6
click at [23, 117] on div at bounding box center [21, 114] width 7 height 7
click at [538, 347] on div "Add" at bounding box center [539, 416] width 32 height 14
click at [22, 209] on div at bounding box center [21, 209] width 7 height 7
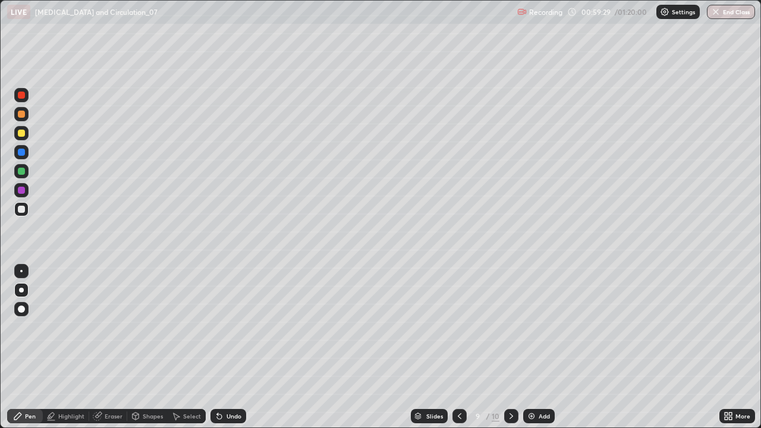
click at [140, 347] on div "Shapes" at bounding box center [147, 416] width 40 height 14
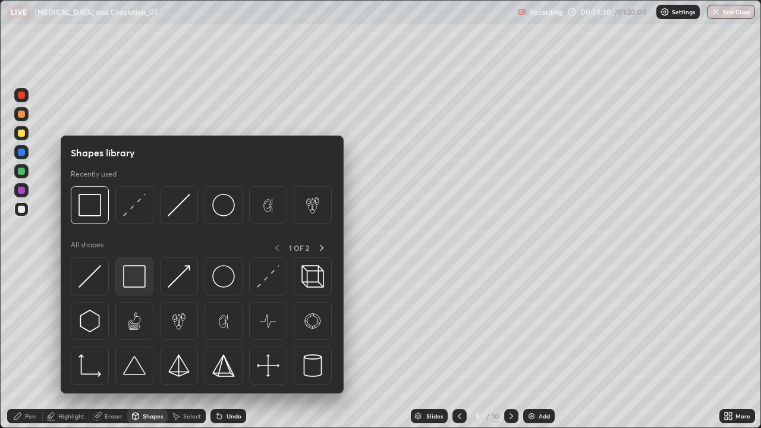
click at [132, 279] on img at bounding box center [134, 276] width 23 height 23
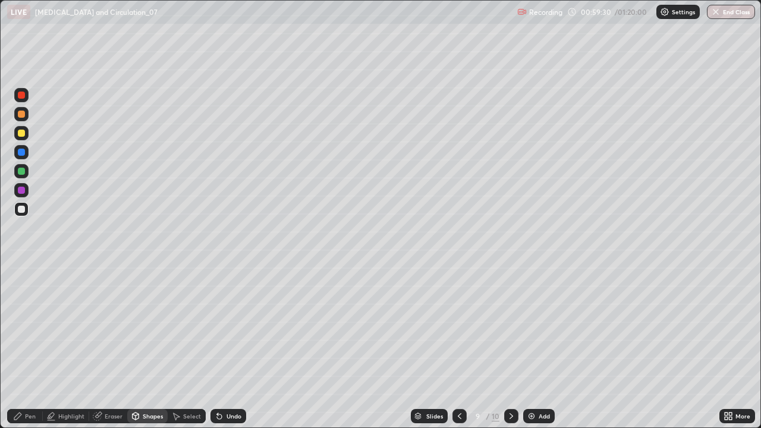
click at [23, 347] on icon at bounding box center [18, 416] width 10 height 10
click at [24, 118] on div at bounding box center [21, 114] width 14 height 14
click at [23, 173] on div at bounding box center [21, 171] width 7 height 7
click at [21, 140] on div at bounding box center [21, 133] width 14 height 14
click at [24, 210] on div at bounding box center [21, 209] width 7 height 7
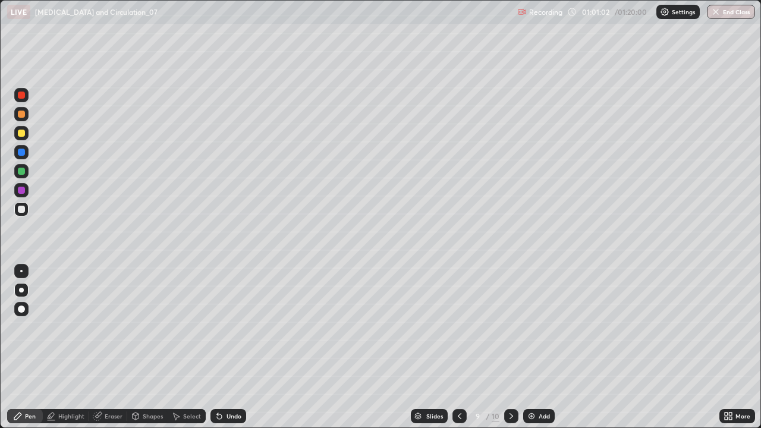
click at [22, 133] on div at bounding box center [21, 133] width 7 height 7
click at [181, 347] on div "Select" at bounding box center [187, 416] width 38 height 14
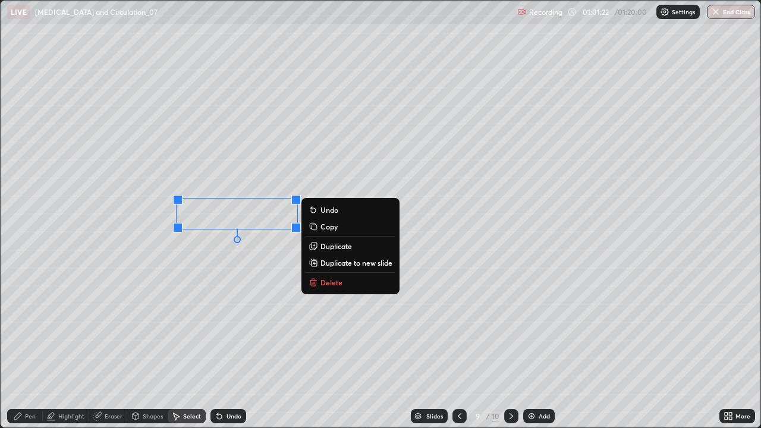
click at [328, 245] on p "Duplicate" at bounding box center [336, 246] width 32 height 10
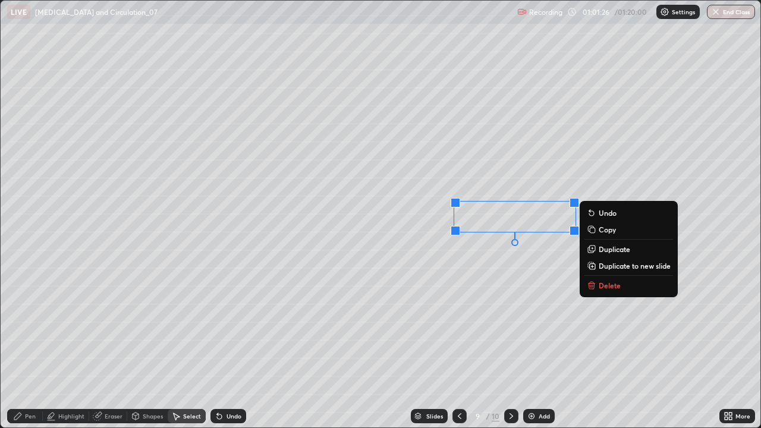
click at [442, 280] on div "0 ° Undo Copy Duplicate Duplicate to new slide Delete" at bounding box center [381, 214] width 760 height 427
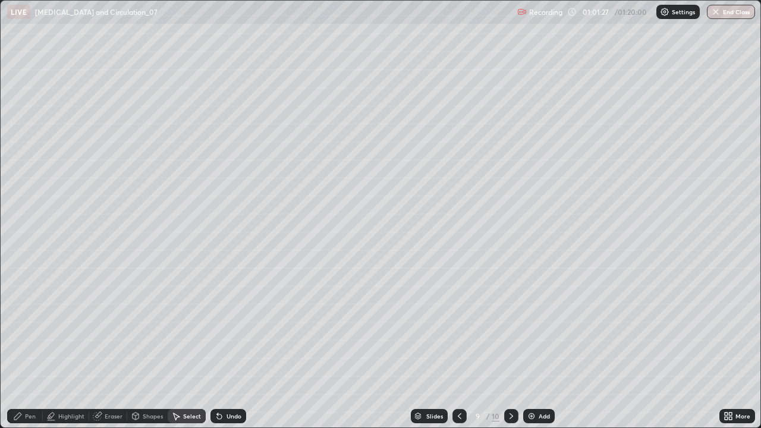
click at [30, 347] on div "Pen" at bounding box center [30, 416] width 11 height 6
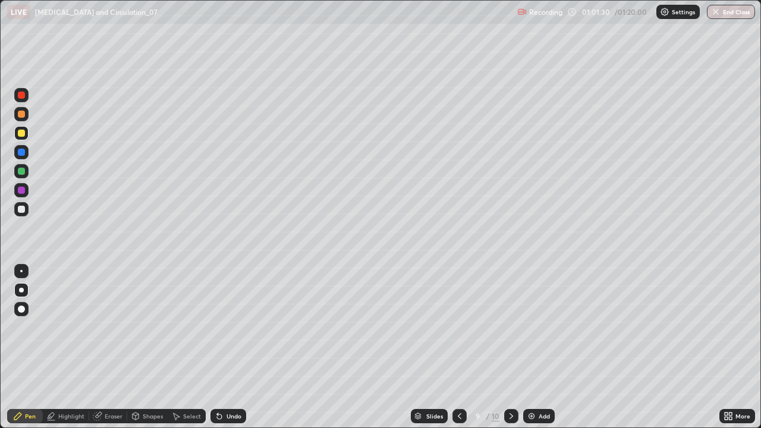
click at [729, 347] on icon at bounding box center [728, 416] width 10 height 10
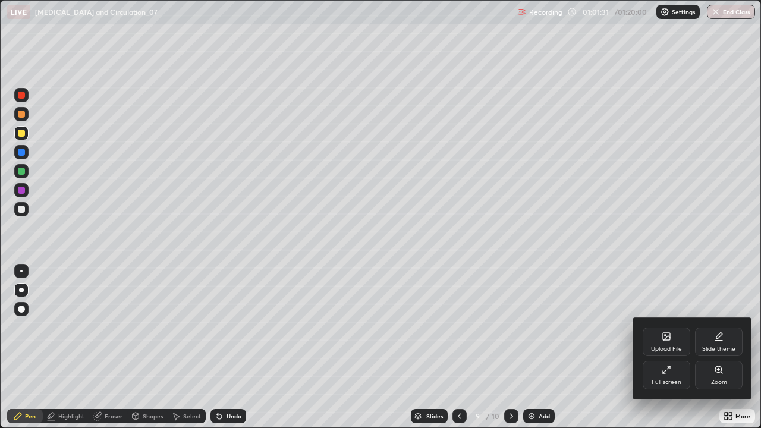
click at [677, 347] on div "Full screen" at bounding box center [667, 375] width 48 height 29
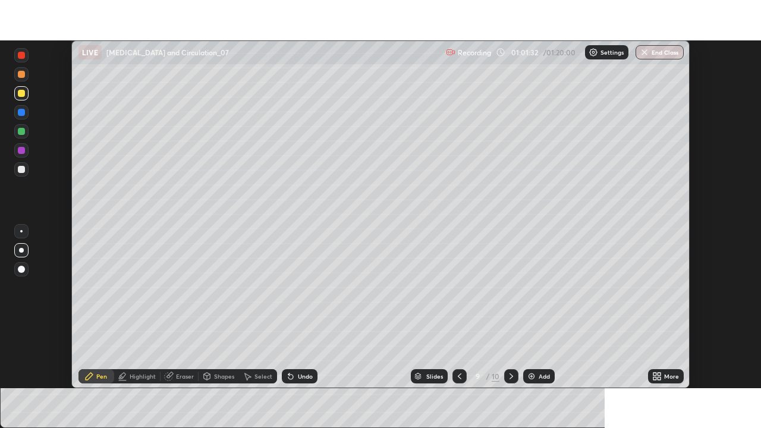
scroll to position [59093, 58680]
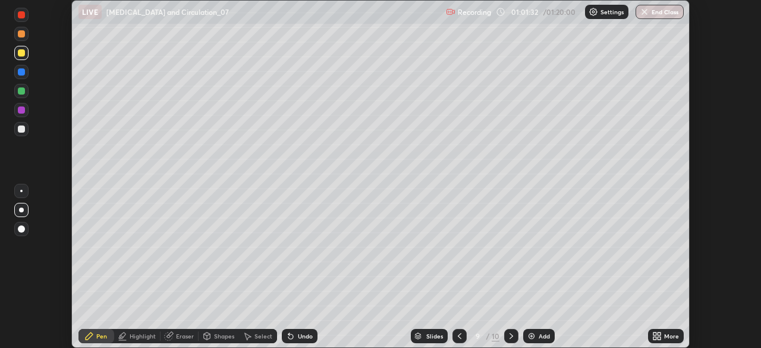
click at [670, 333] on div "More" at bounding box center [671, 336] width 15 height 6
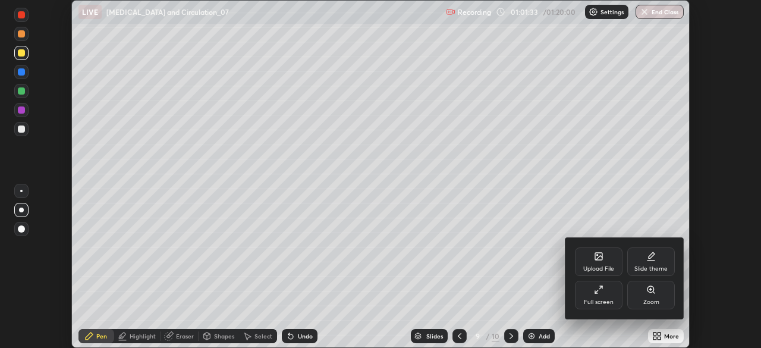
click at [619, 294] on div "Full screen" at bounding box center [599, 295] width 48 height 29
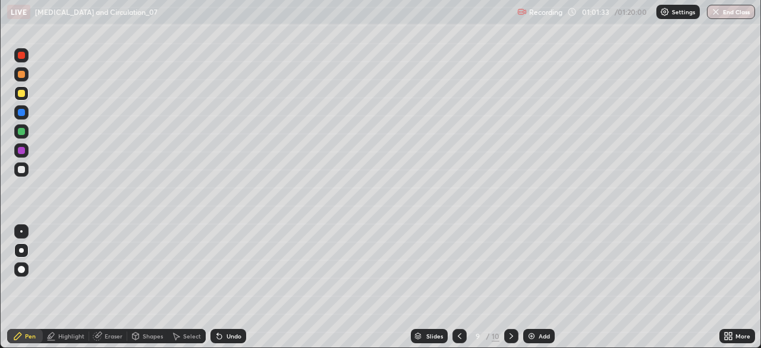
scroll to position [428, 761]
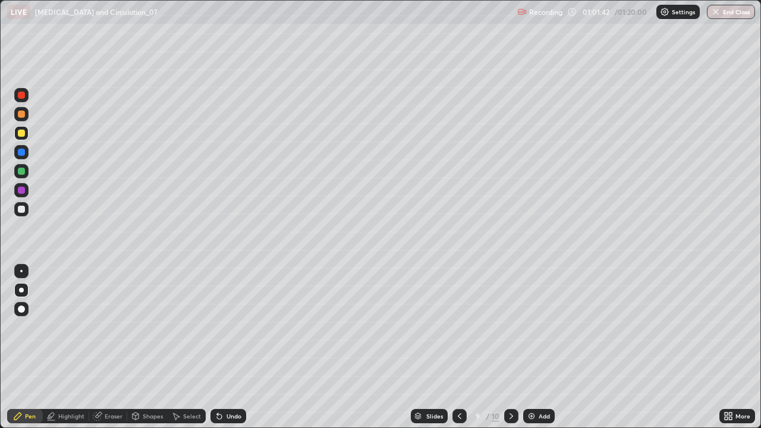
click at [24, 208] on div at bounding box center [21, 209] width 7 height 7
click at [545, 347] on div "Add" at bounding box center [539, 416] width 32 height 14
click at [28, 135] on div at bounding box center [21, 133] width 14 height 14
click at [24, 117] on div at bounding box center [21, 114] width 14 height 14
click at [464, 347] on div at bounding box center [460, 416] width 14 height 14
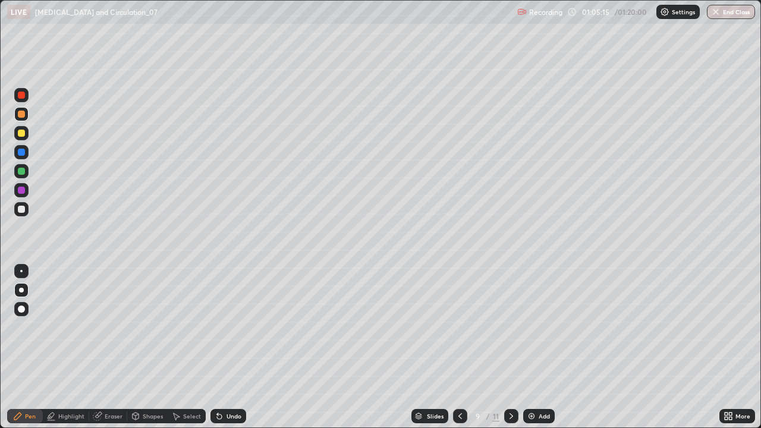
click at [27, 211] on div at bounding box center [21, 209] width 14 height 14
click at [512, 347] on div at bounding box center [511, 416] width 14 height 14
click at [460, 347] on icon at bounding box center [460, 416] width 10 height 10
click at [23, 174] on div at bounding box center [21, 171] width 7 height 7
click at [512, 347] on icon at bounding box center [511, 416] width 10 height 10
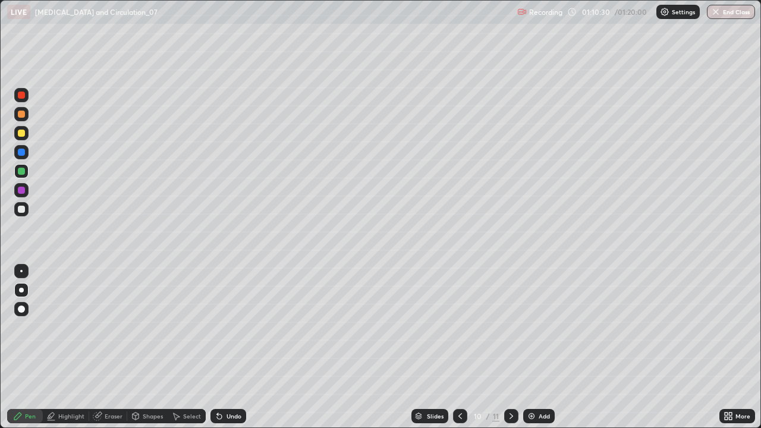
click at [548, 347] on div "Add" at bounding box center [539, 416] width 32 height 14
click at [26, 139] on div at bounding box center [21, 133] width 14 height 14
click at [22, 117] on div at bounding box center [21, 114] width 7 height 7
click at [22, 210] on div at bounding box center [21, 209] width 7 height 7
click at [23, 174] on div at bounding box center [21, 171] width 7 height 7
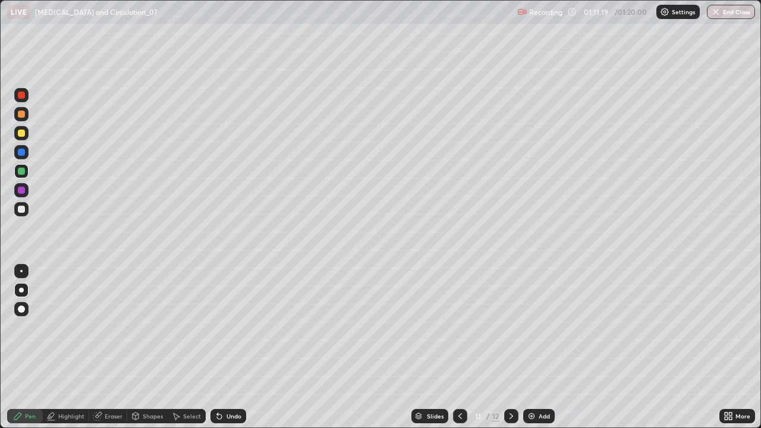
click at [21, 210] on div at bounding box center [21, 209] width 7 height 7
click at [23, 138] on div at bounding box center [21, 133] width 14 height 14
click at [21, 212] on div at bounding box center [21, 209] width 7 height 7
click at [26, 170] on div at bounding box center [21, 171] width 14 height 14
click at [19, 212] on div at bounding box center [21, 209] width 7 height 7
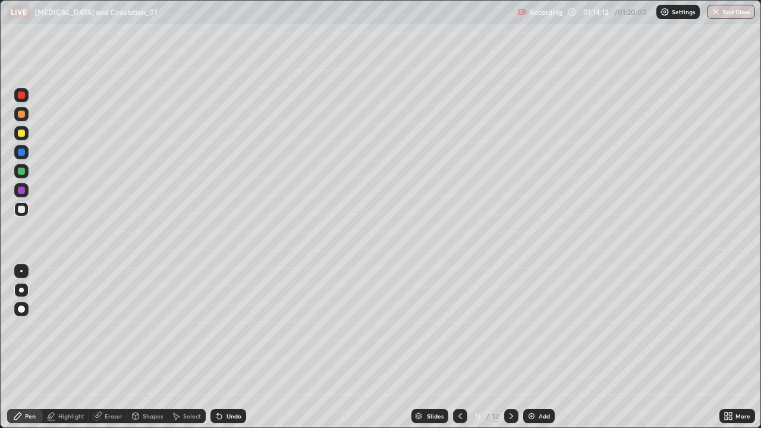
click at [24, 192] on div at bounding box center [21, 190] width 7 height 7
click at [543, 347] on div "Add" at bounding box center [544, 416] width 11 height 6
click at [24, 214] on div at bounding box center [21, 209] width 14 height 14
click at [459, 347] on icon at bounding box center [460, 416] width 10 height 10
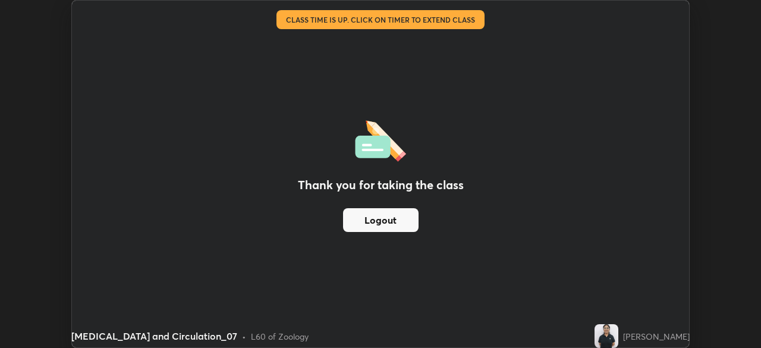
scroll to position [59093, 58680]
